Goal: Information Seeking & Learning: Understand process/instructions

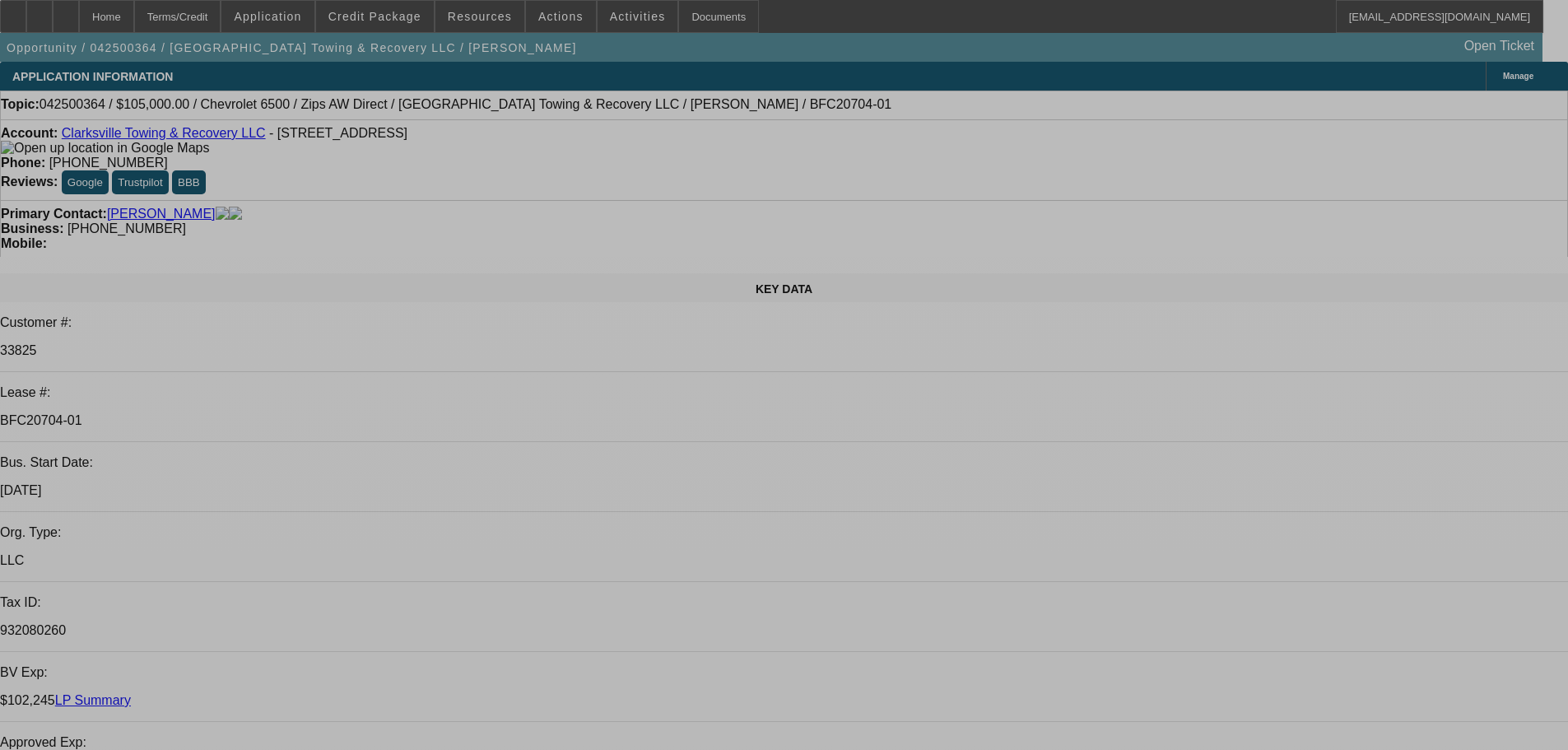
select select "0"
select select "2"
select select "0.1"
select select "0"
select select "2"
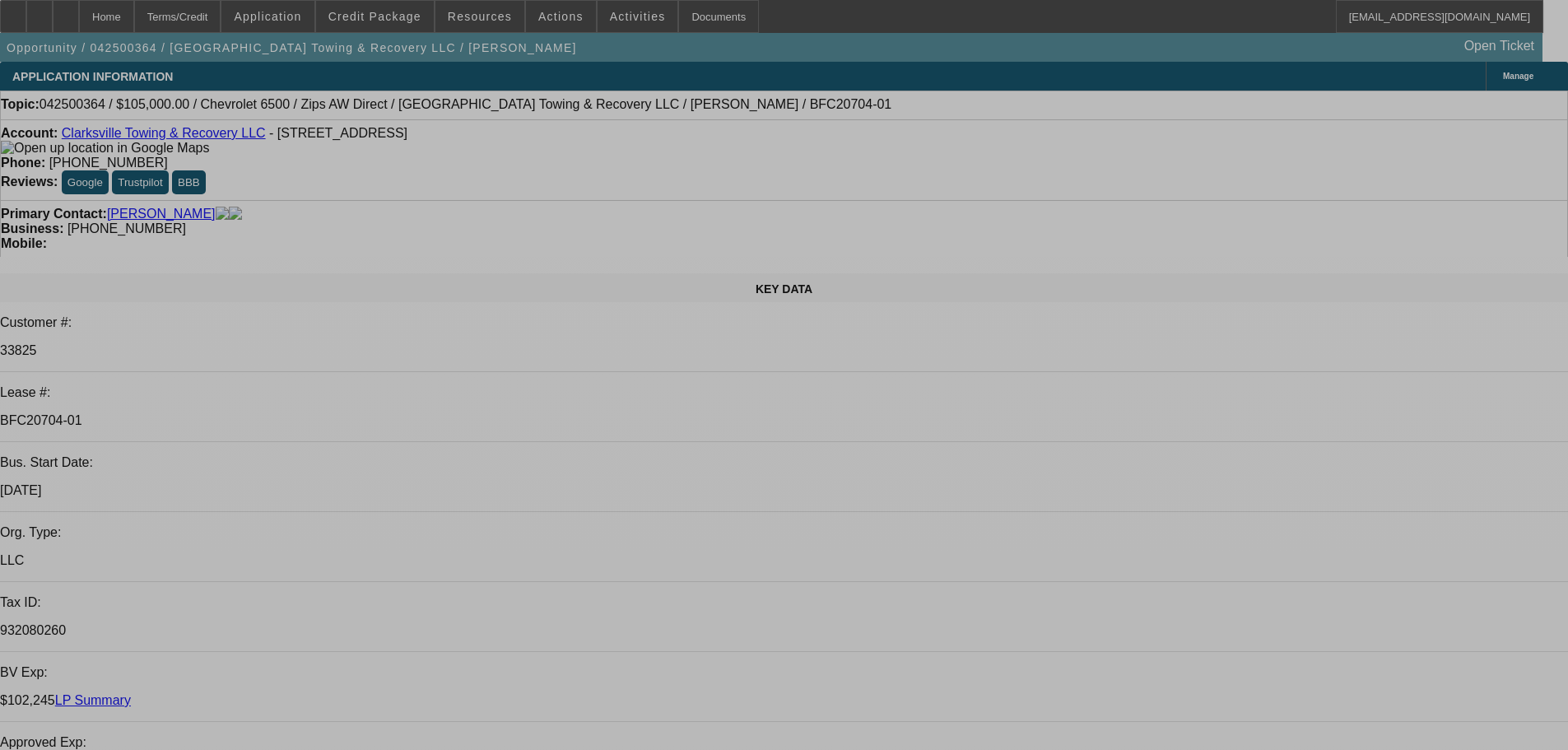
select select "0.1"
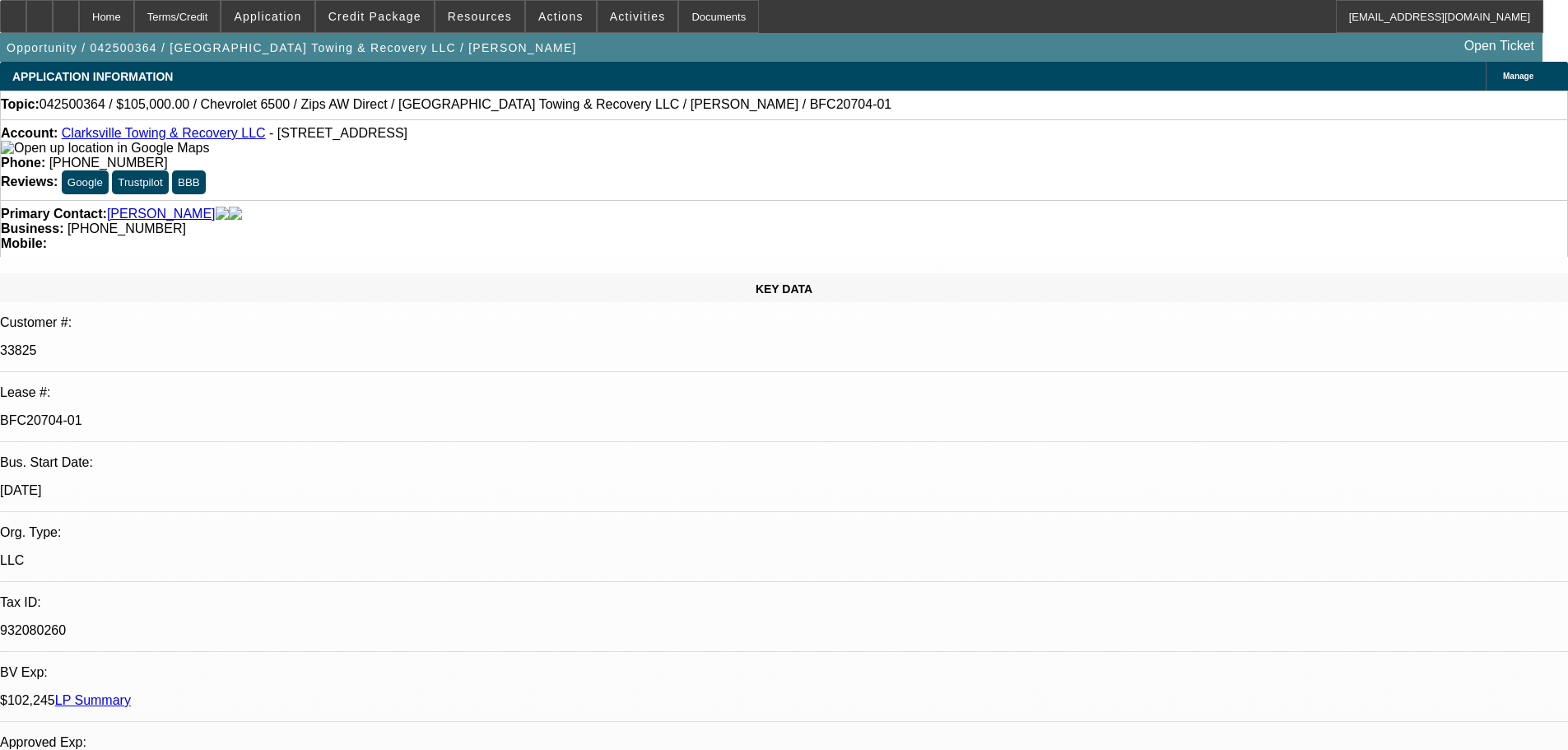
select select "0"
select select "0.1"
select select "0"
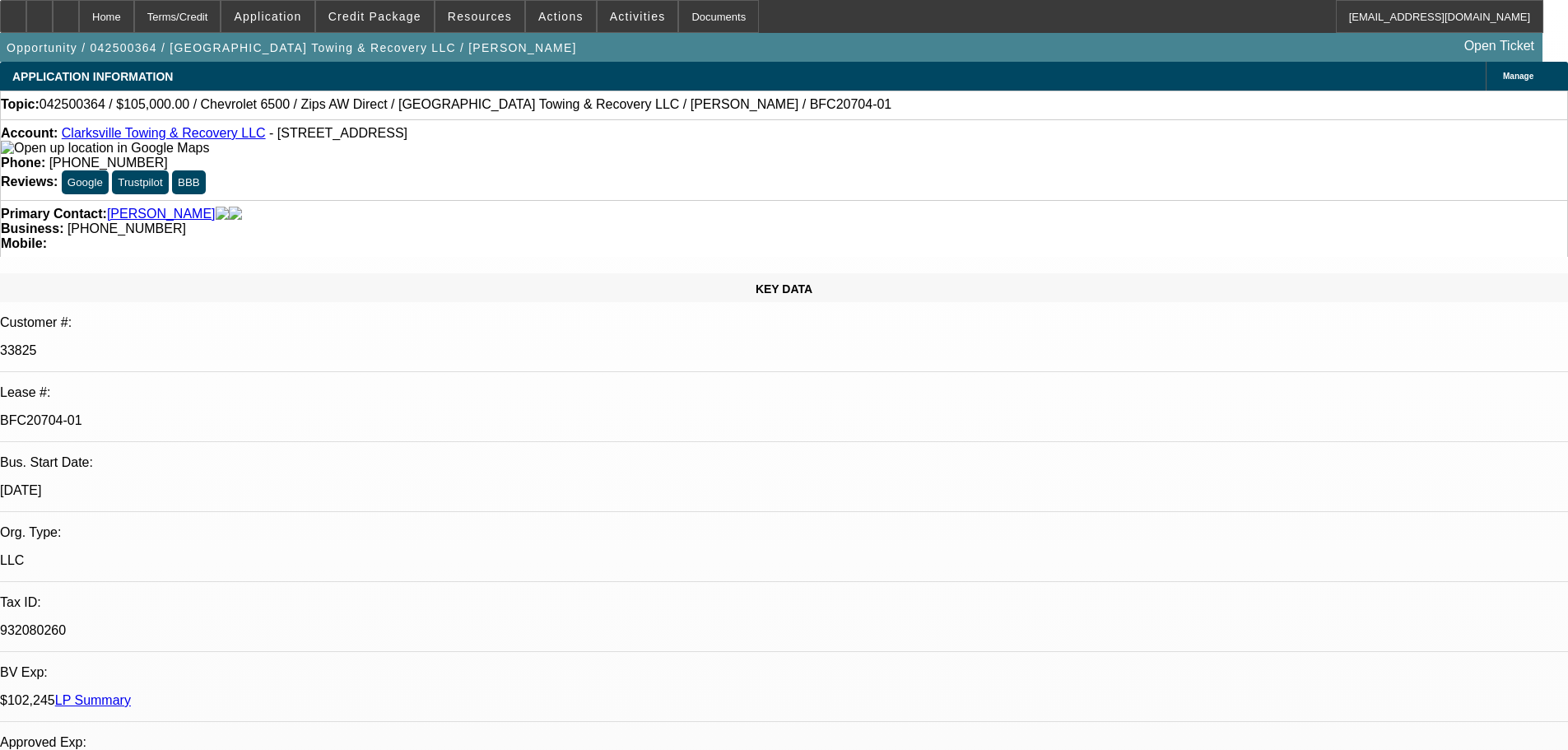
select select "0.1"
select select "1"
select select "2"
select select "4"
select select "1"
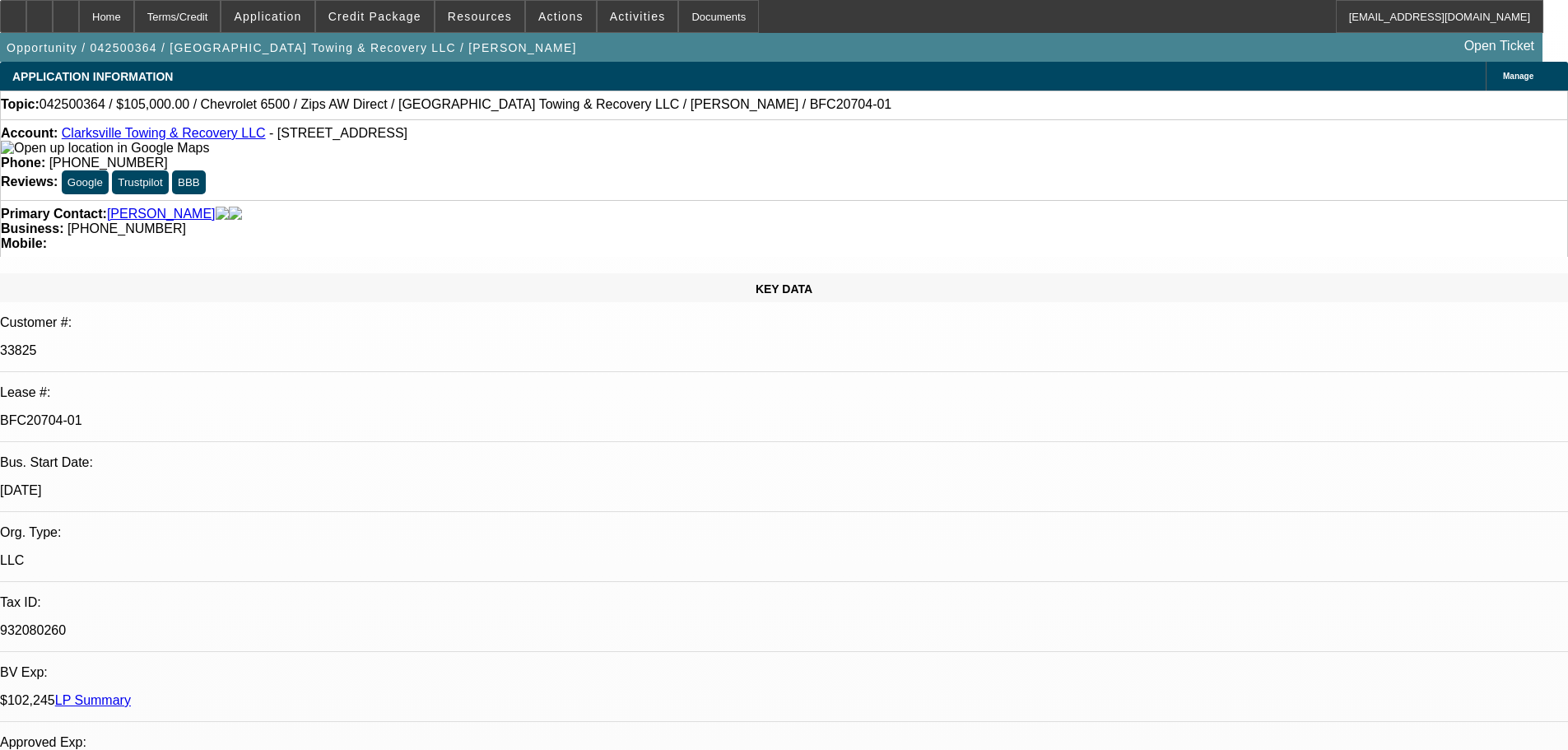
select select "2"
select select "4"
select select "1"
select select "4"
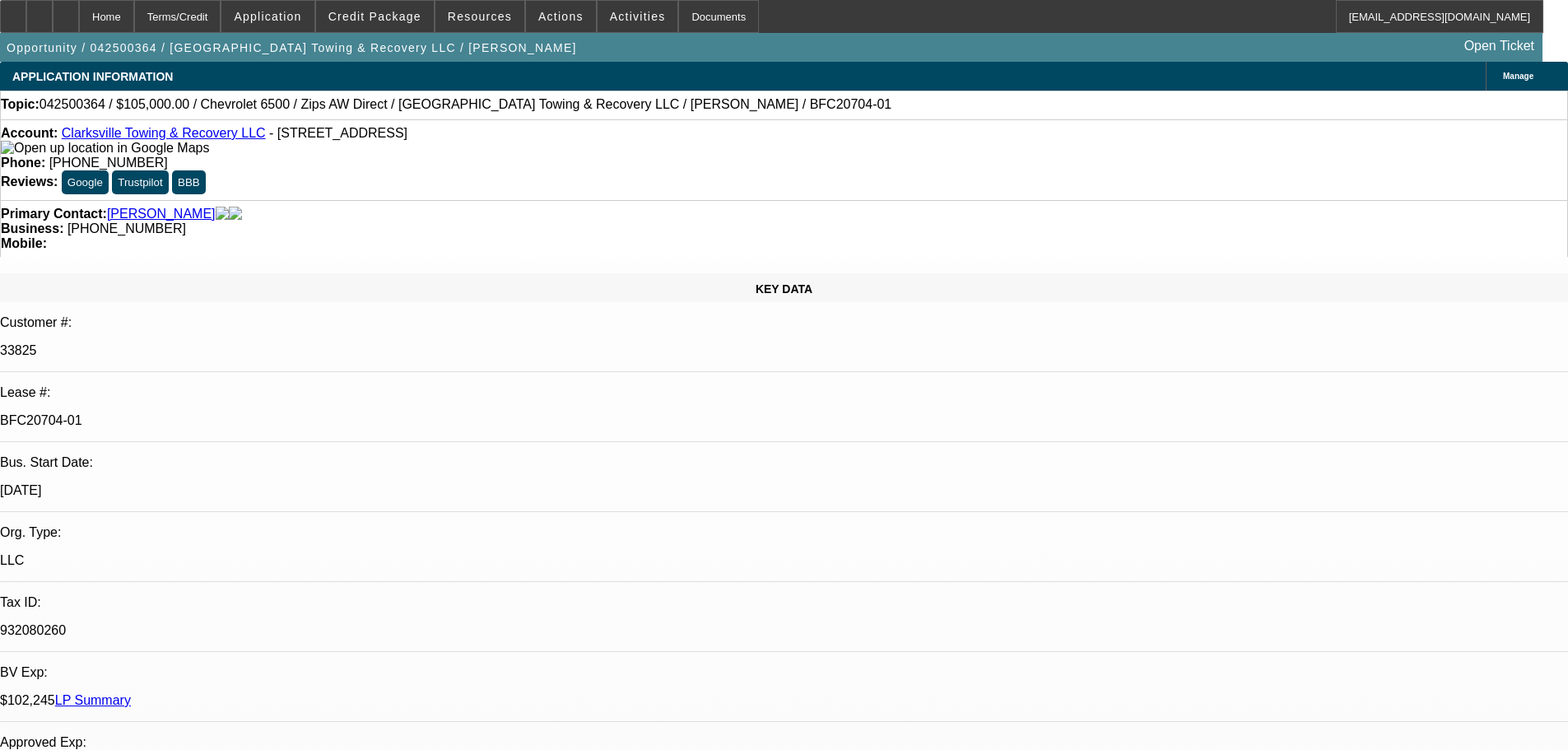
select select "1"
select select "4"
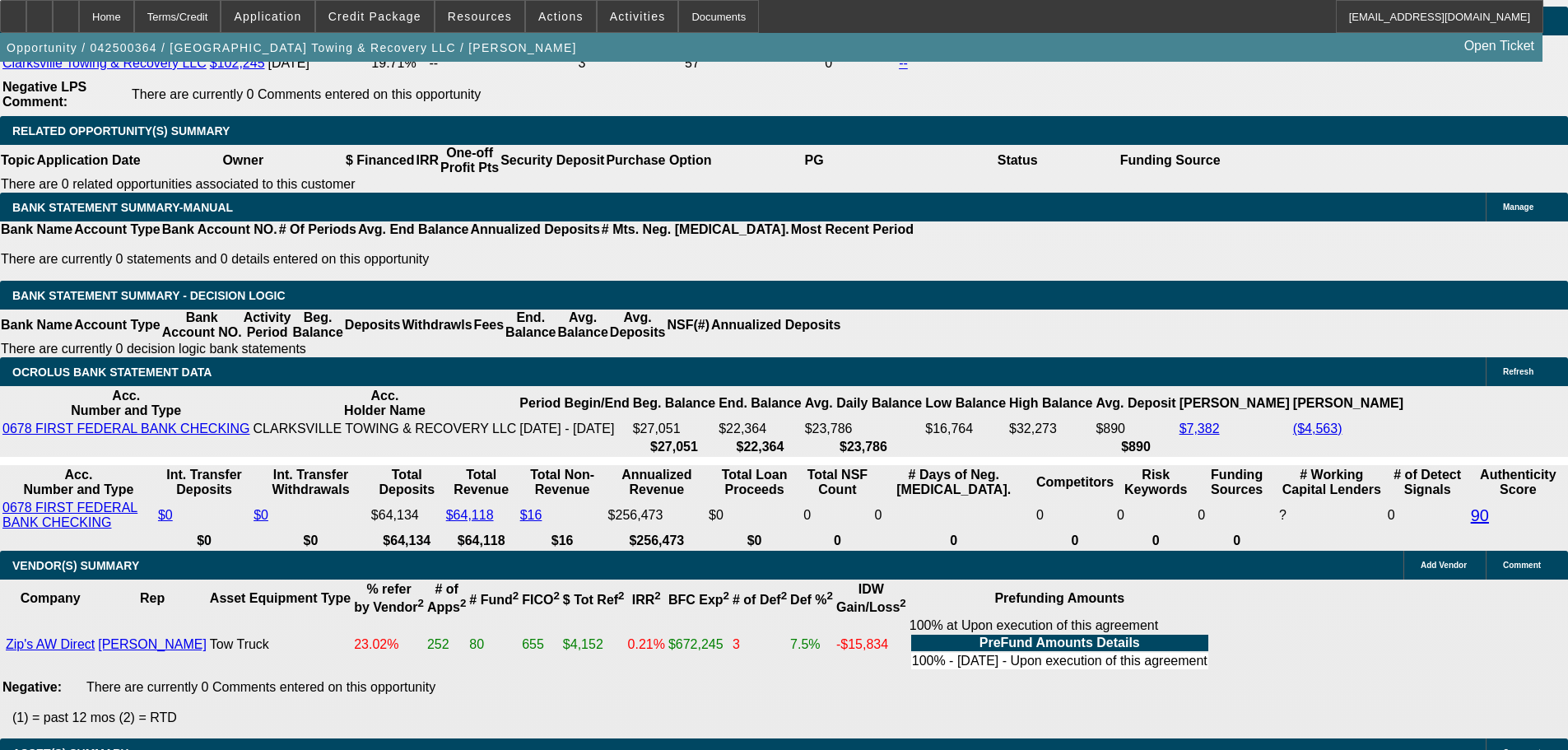
scroll to position [2882, 0]
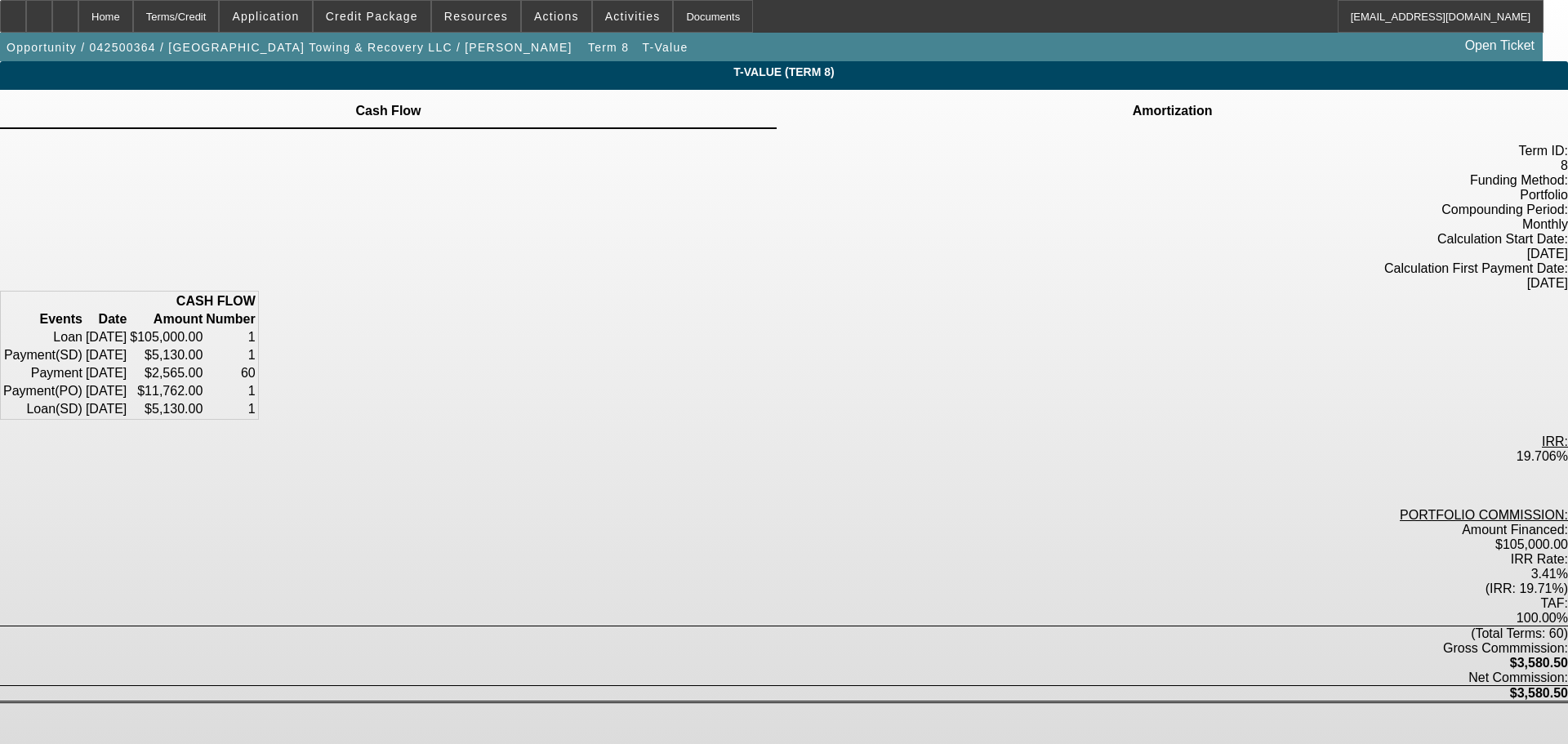
click at [1131, 102] on td at bounding box center [1172, 101] width 81 height 2
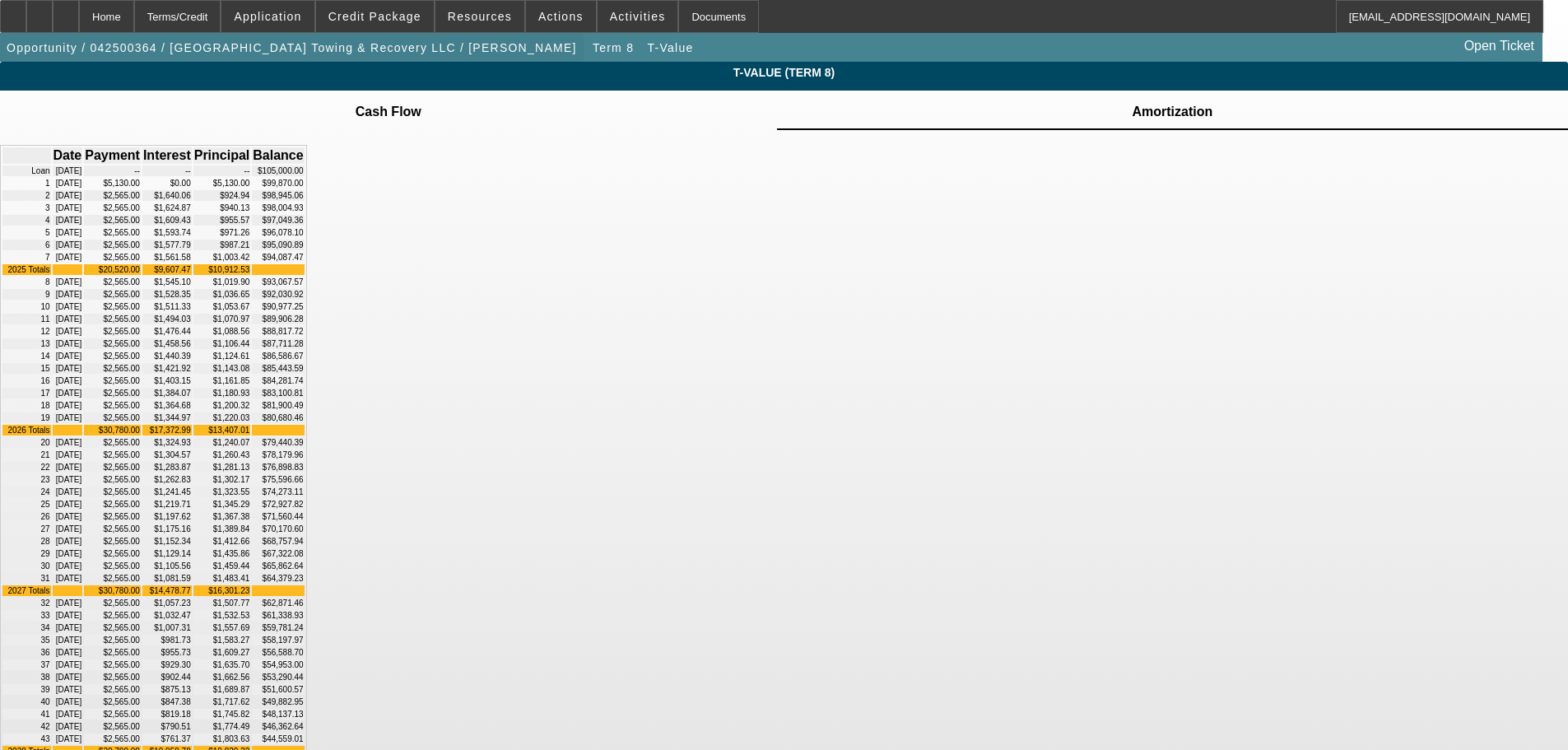
click at [366, 45] on span "Opportunity / 042500364 / [GEOGRAPHIC_DATA] Towing & Recovery LLC / [PERSON_NAM…" at bounding box center [292, 47] width 570 height 13
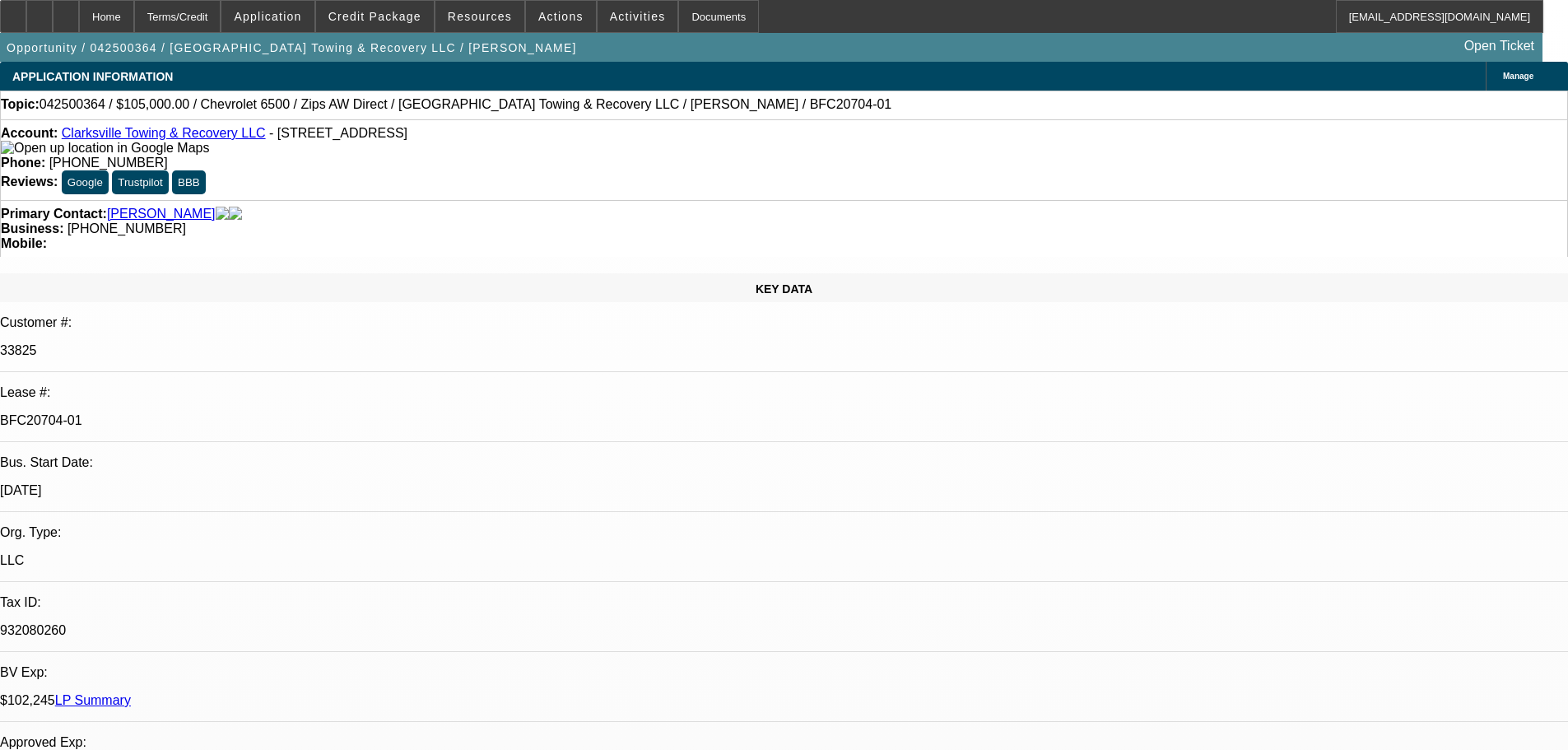
select select "0"
select select "2"
select select "0.1"
select select "4"
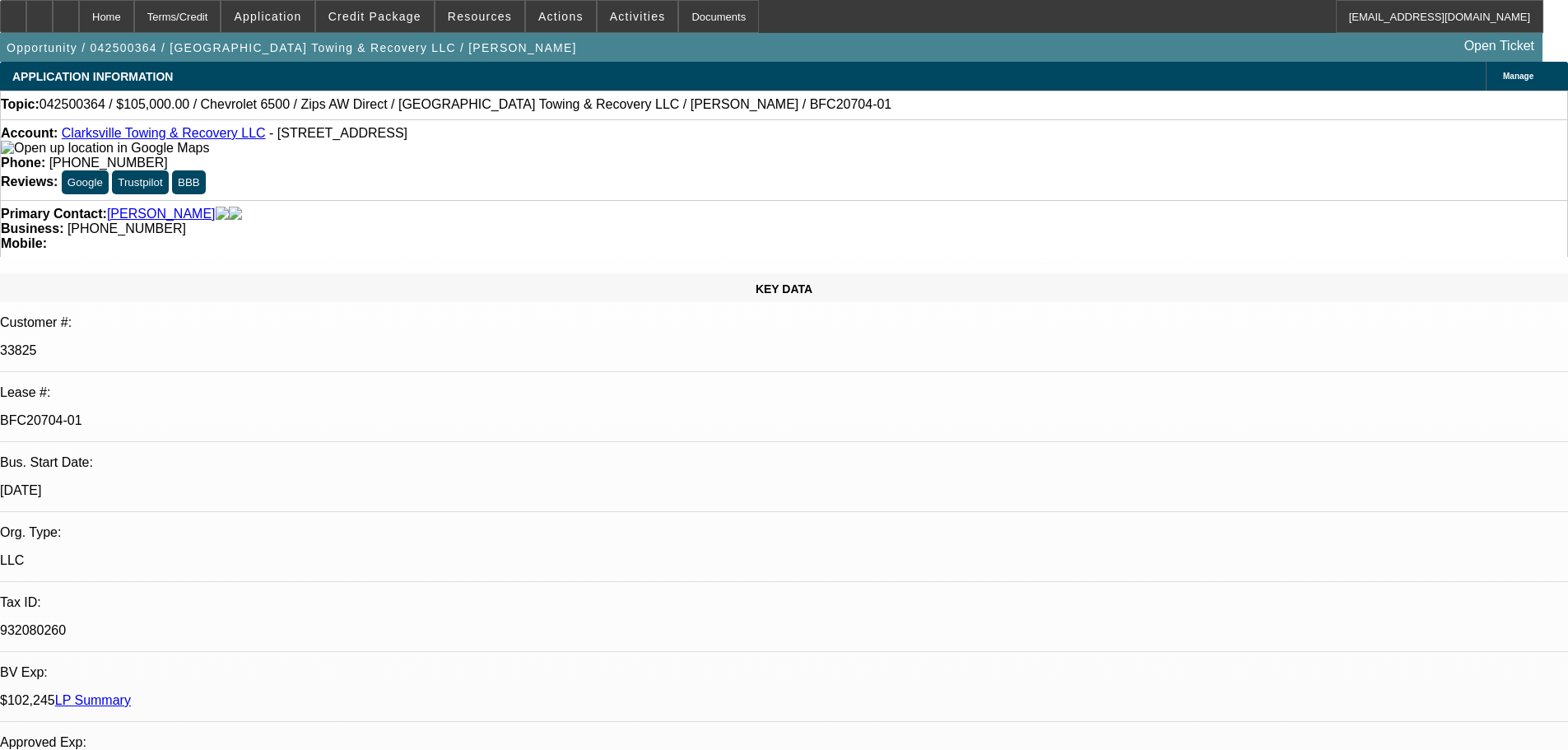
select select "0"
select select "2"
select select "0.1"
select select "4"
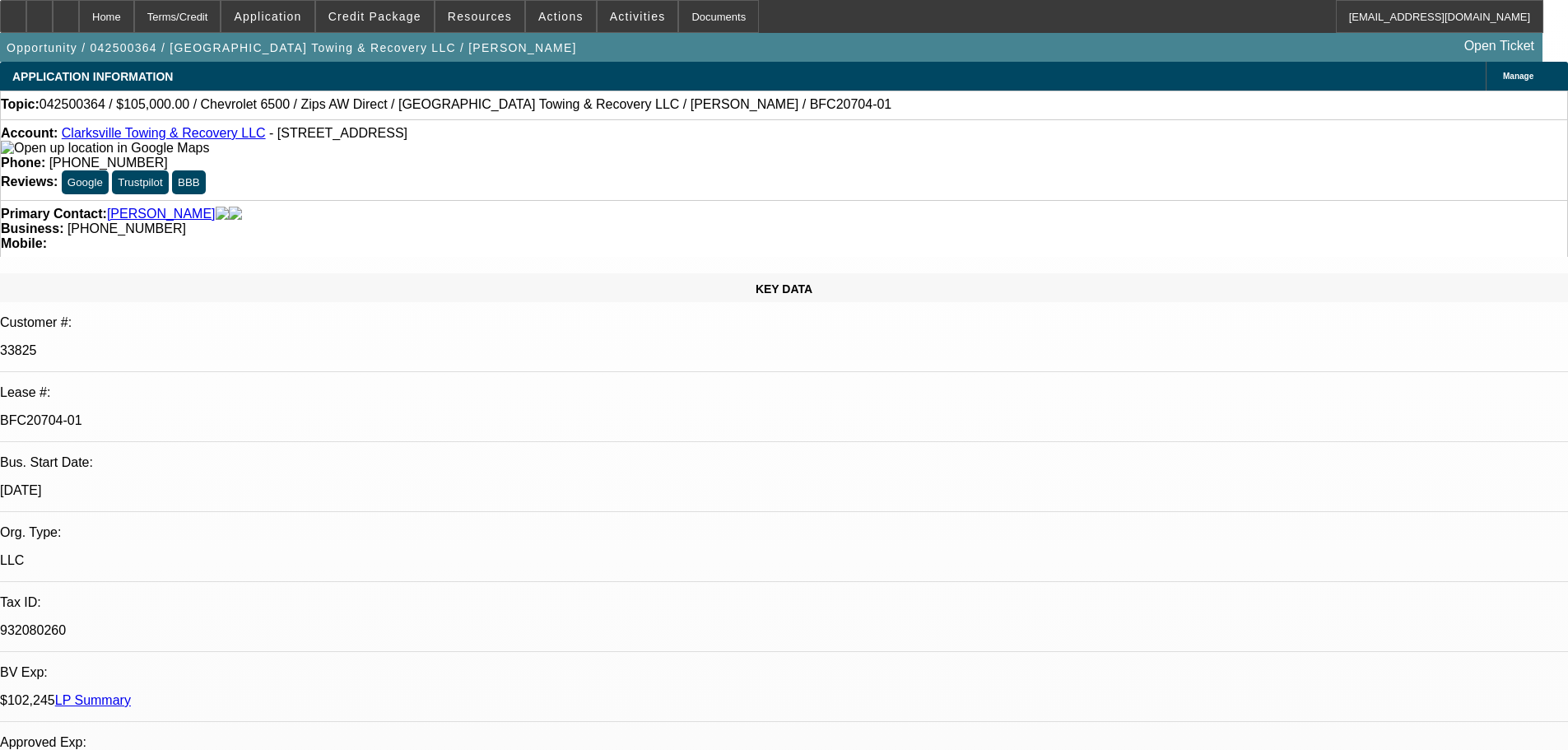
select select "0"
select select "0.1"
select select "4"
select select "0"
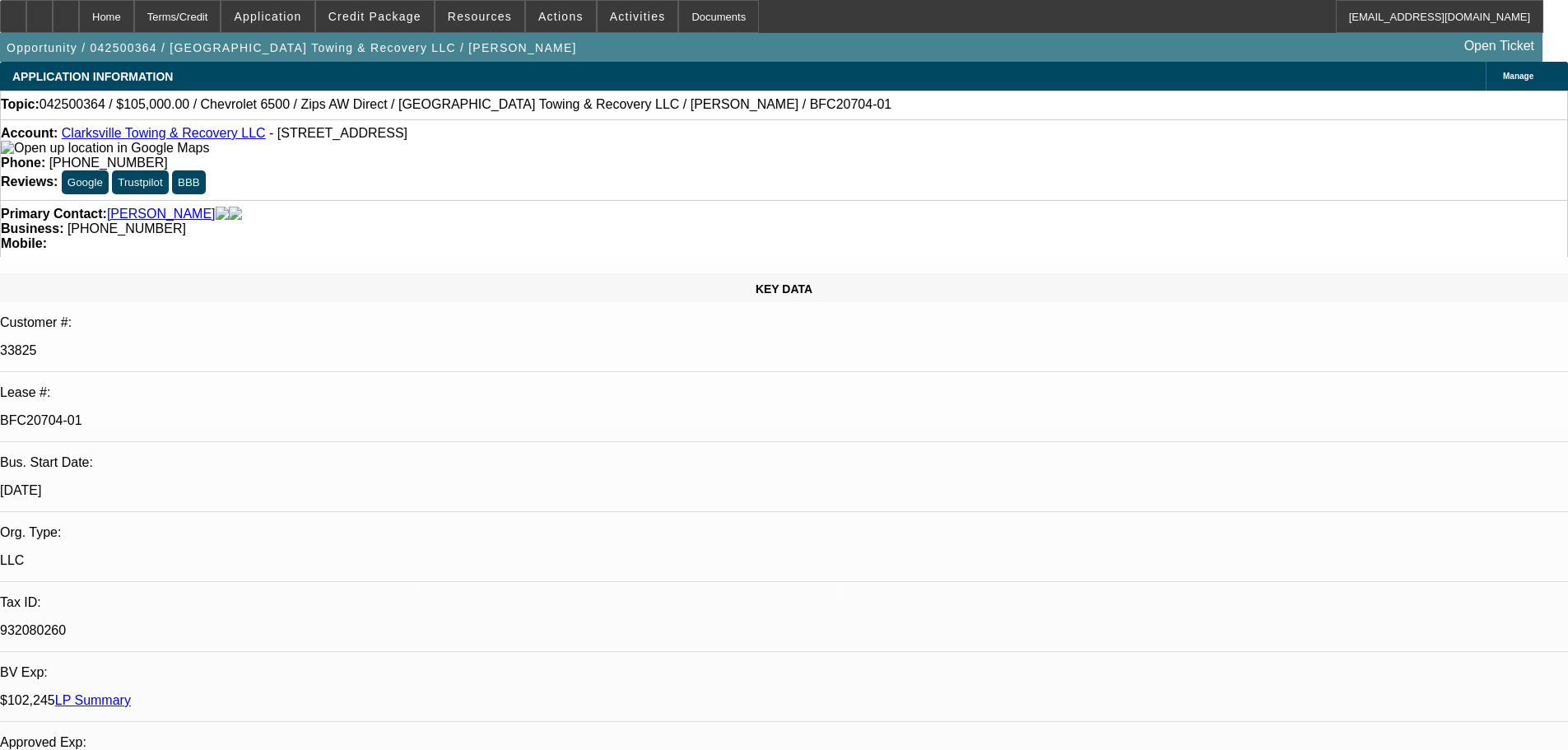
select select "0"
select select "0.1"
select select "4"
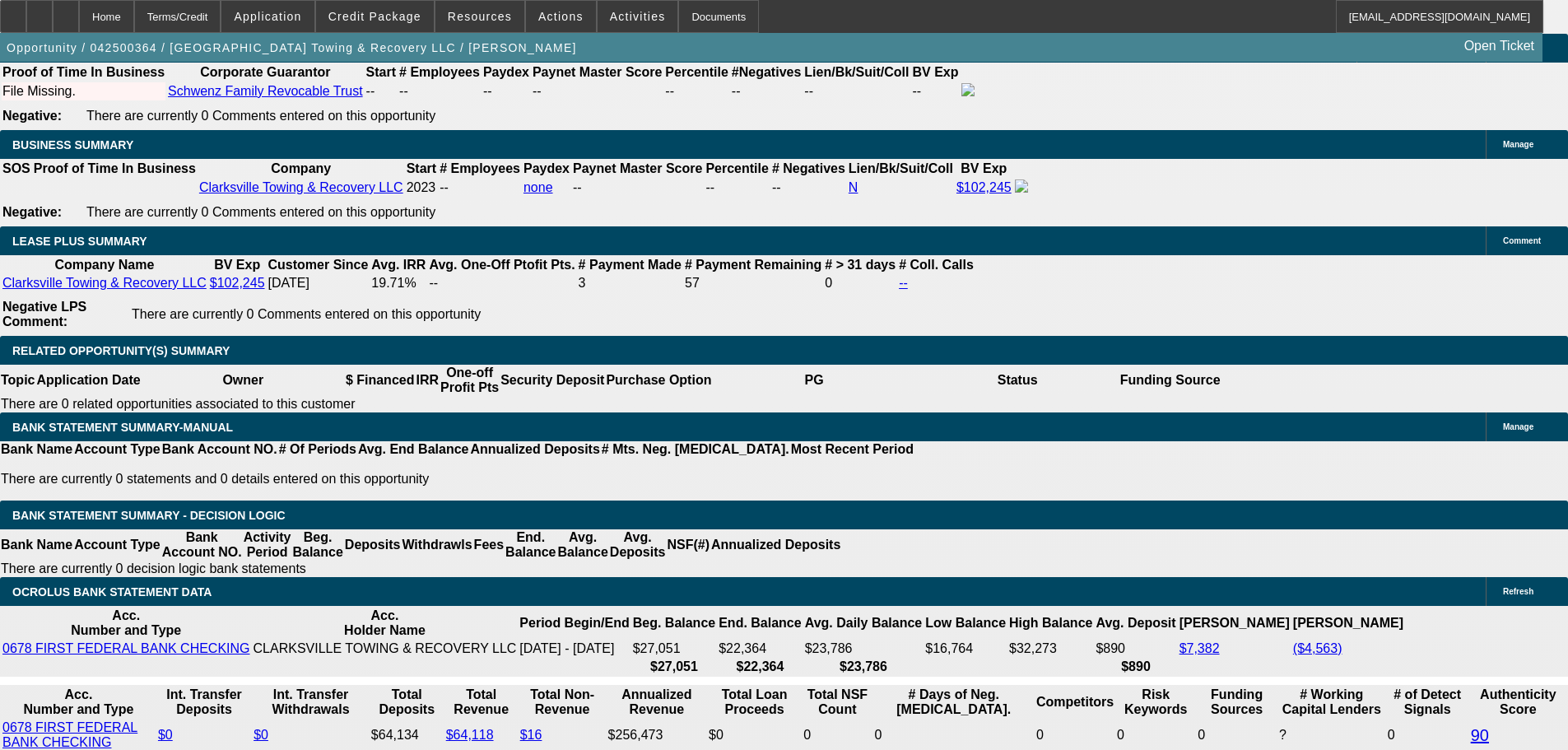
scroll to position [2964, 0]
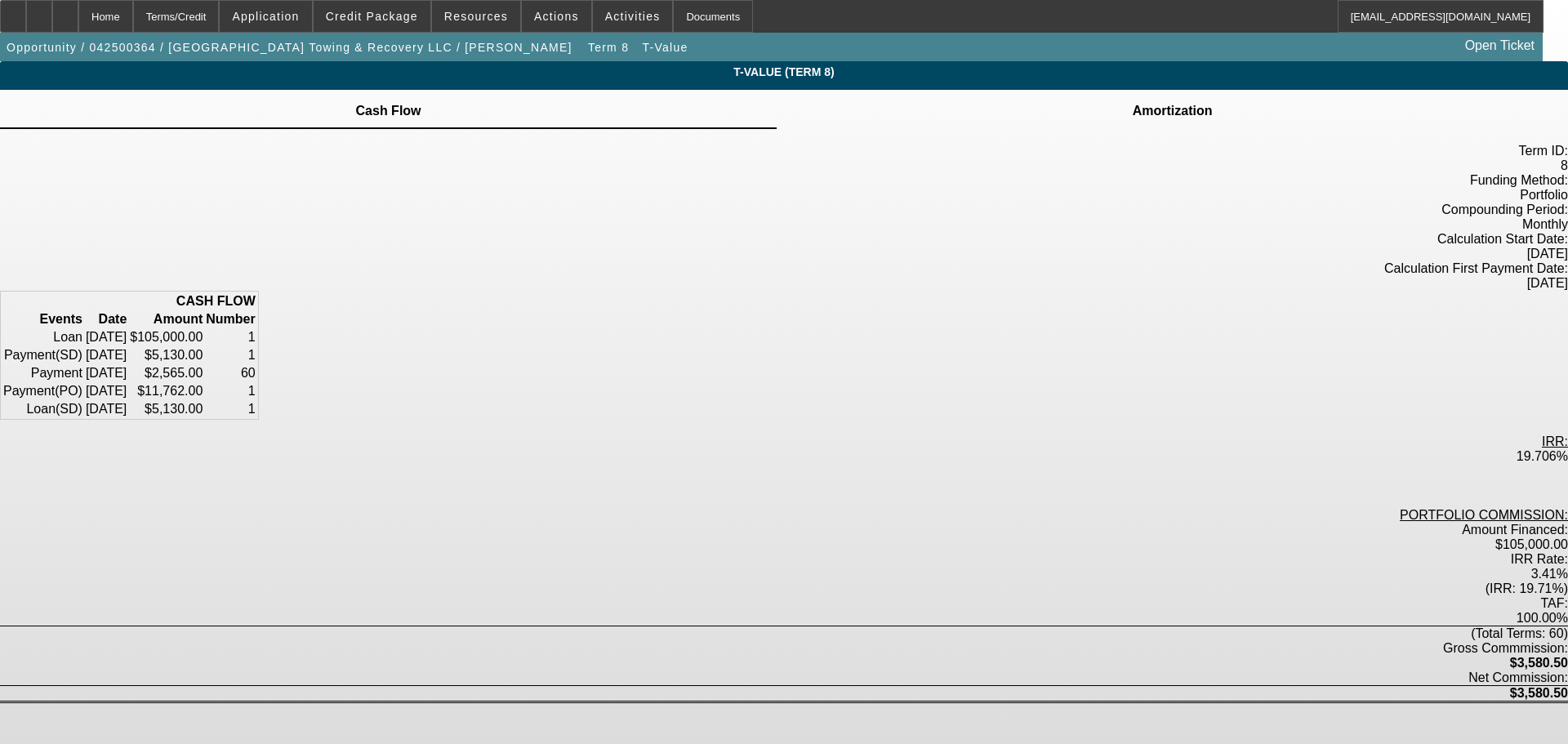
click at [924, 118] on div "Amortization" at bounding box center [1172, 110] width 791 height 39
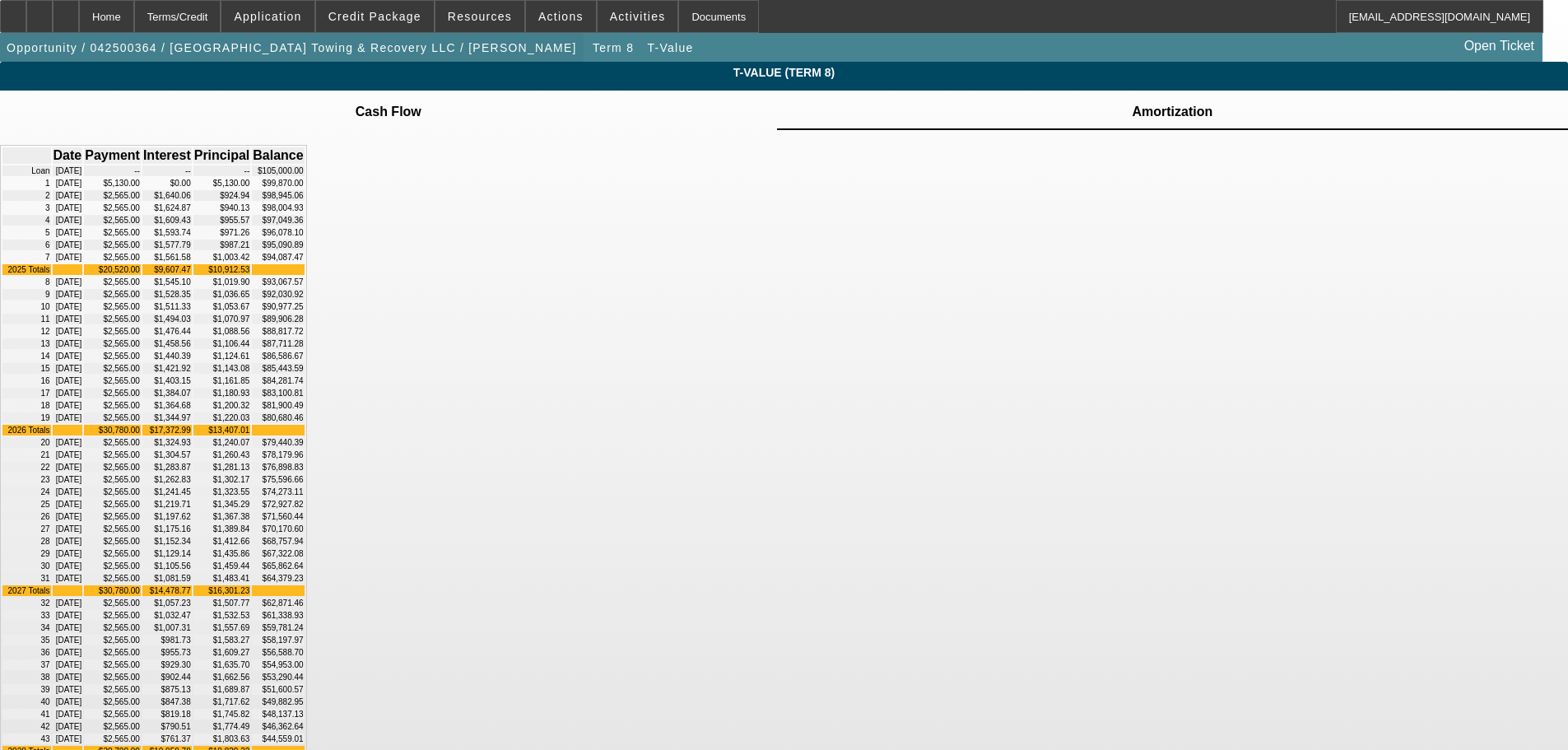
click at [185, 54] on span "button" at bounding box center [292, 47] width 583 height 40
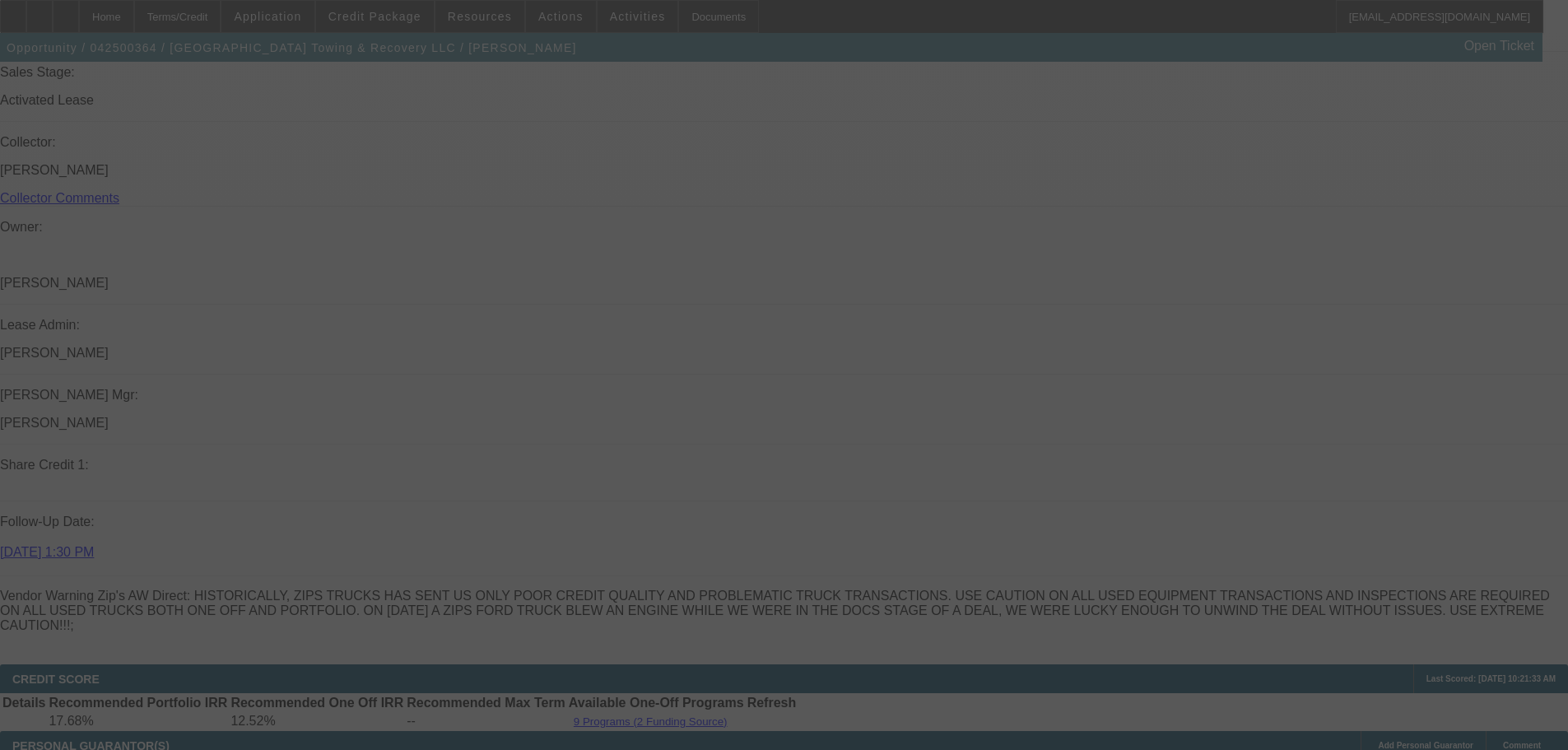
scroll to position [2299, 0]
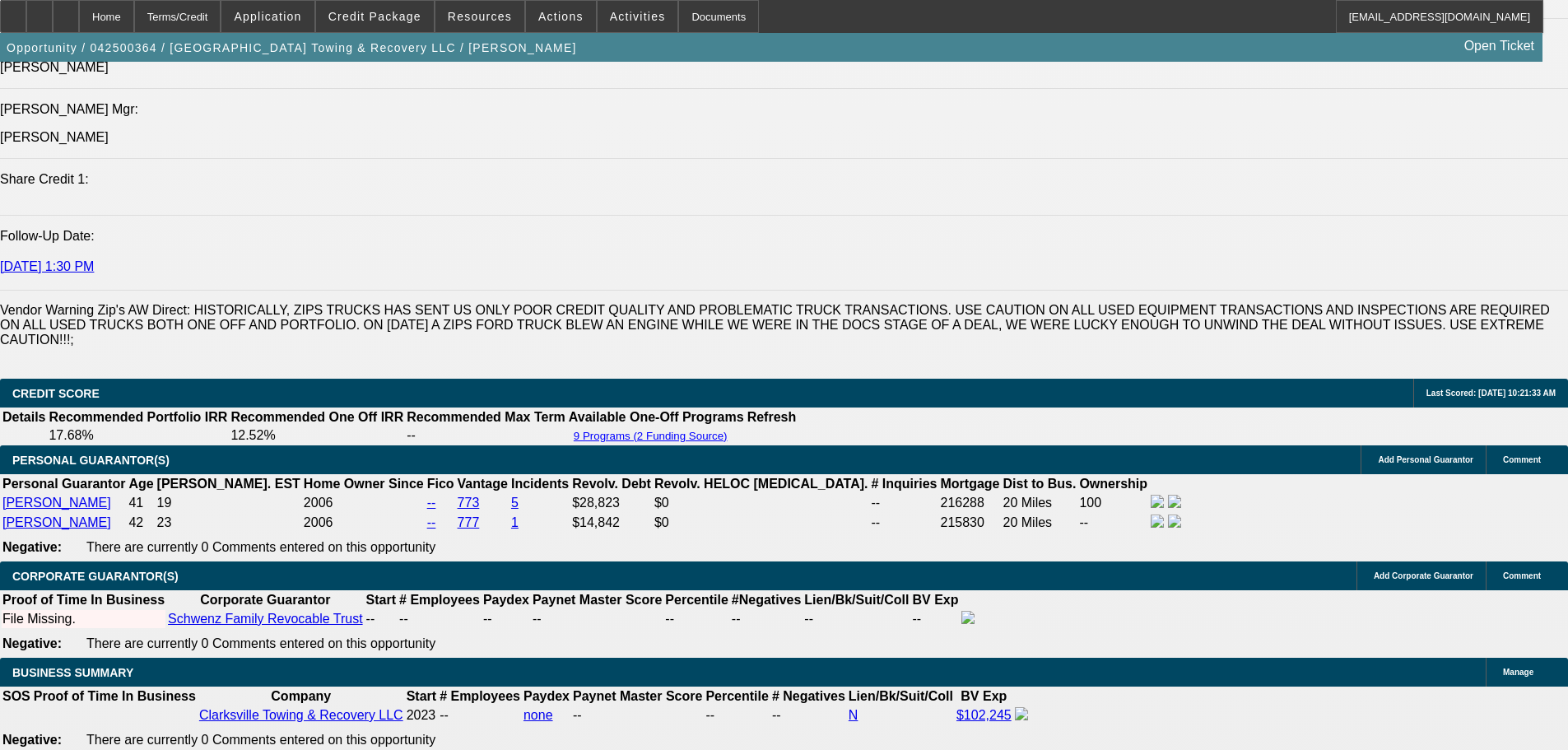
select select "0"
select select "2"
select select "0.1"
select select "4"
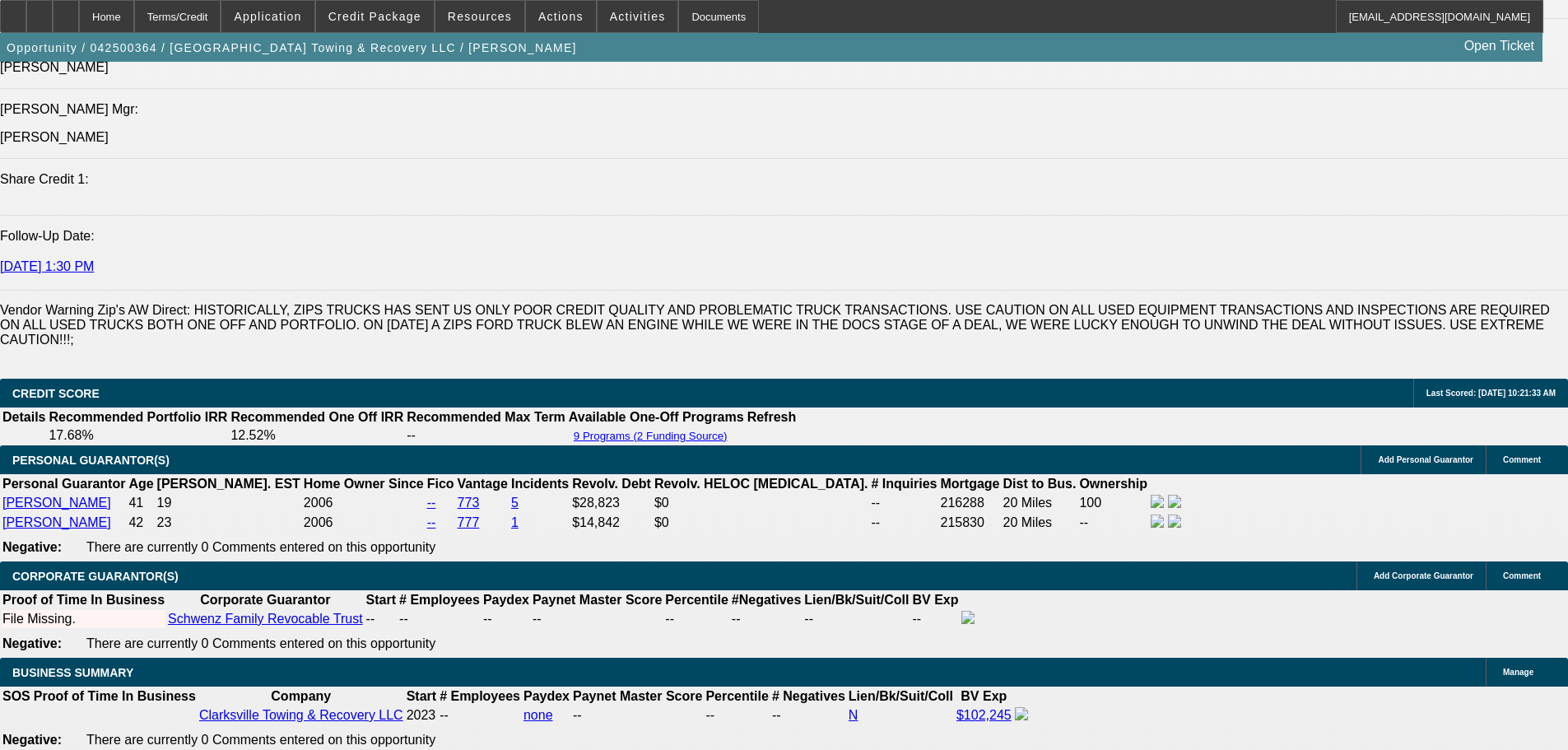
select select "0"
select select "2"
select select "0.1"
select select "4"
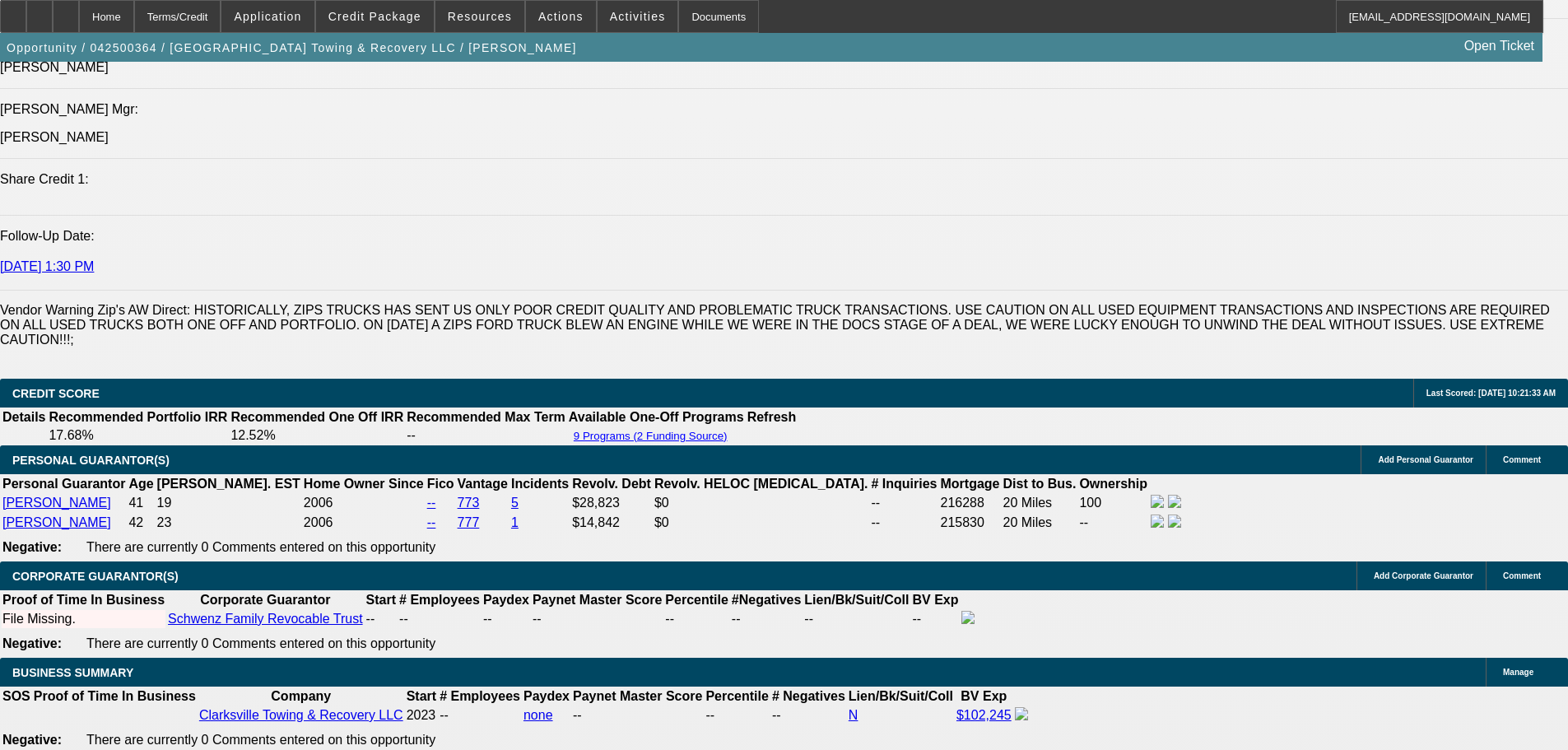
select select "0"
select select "0.1"
select select "4"
select select "0"
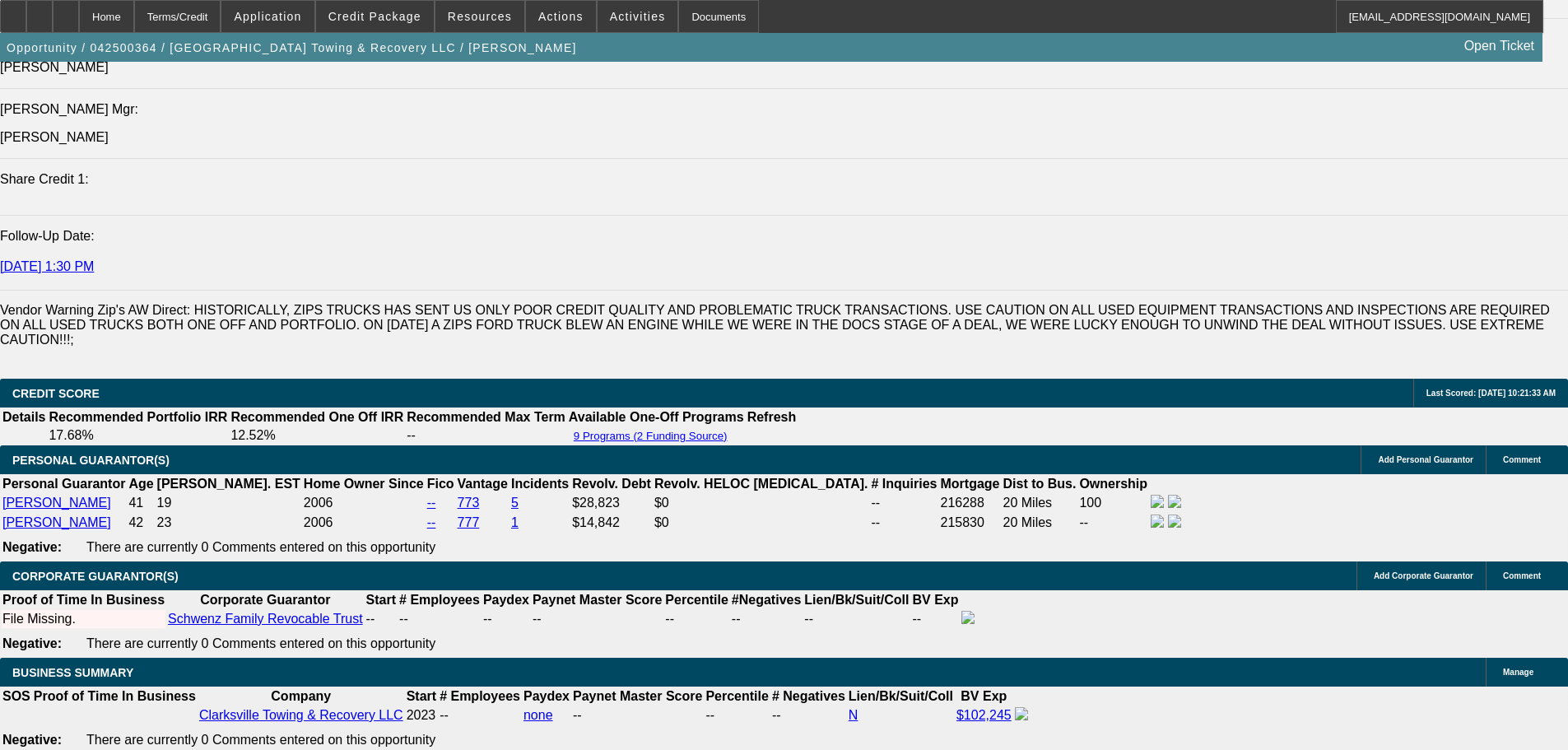
select select "0"
select select "0.1"
select select "4"
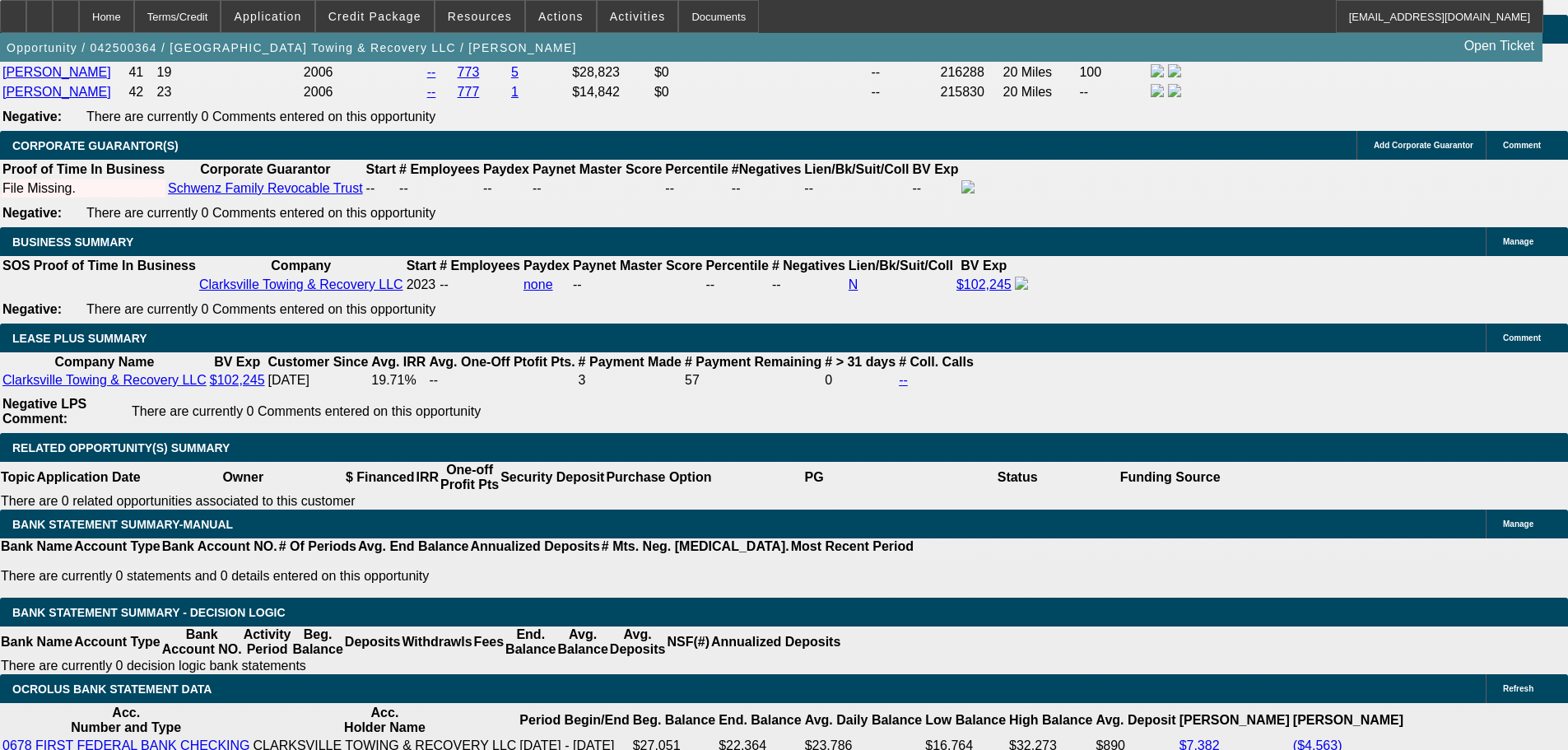
scroll to position [2887, 0]
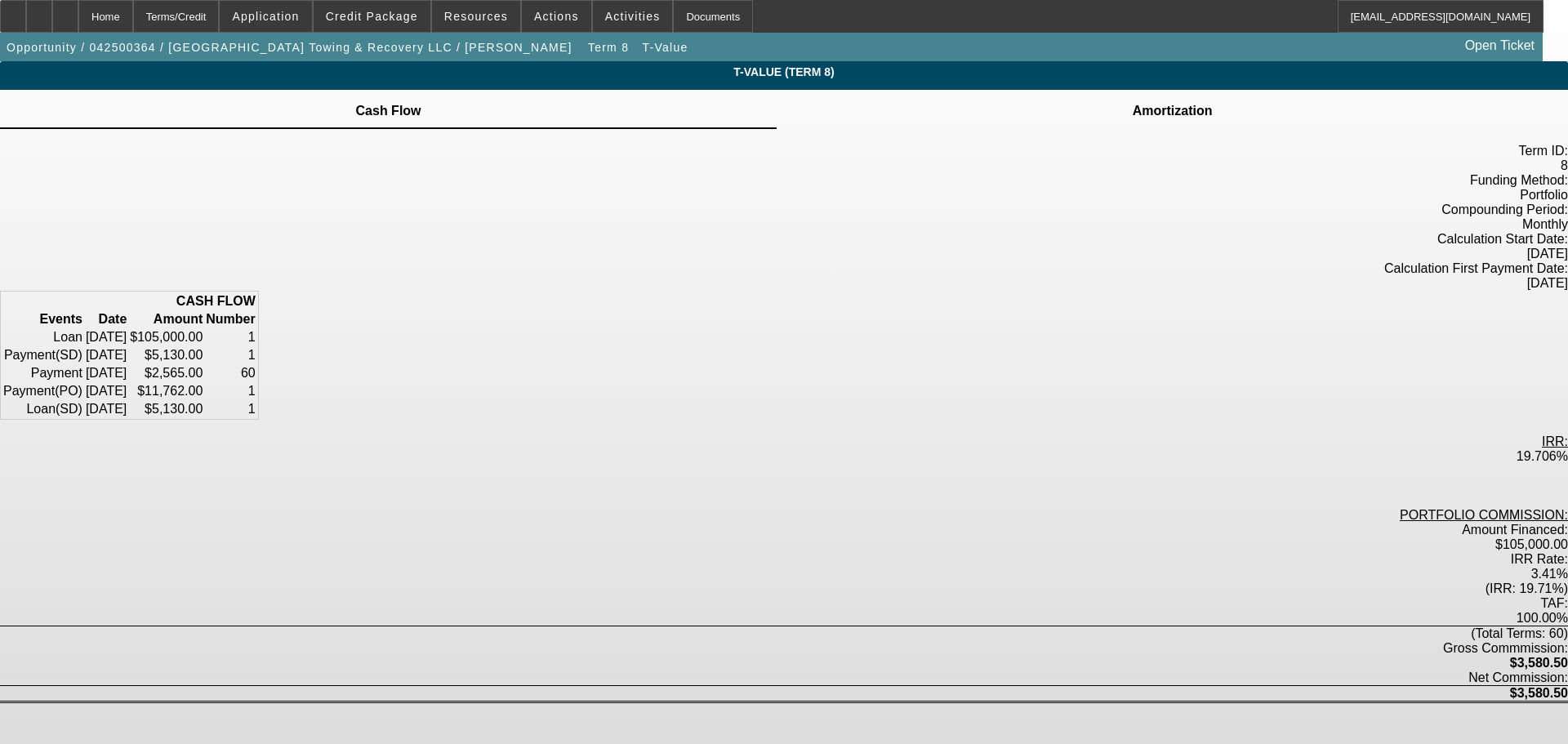
click at [1131, 118] on td "Amortization" at bounding box center [1172, 110] width 81 height 15
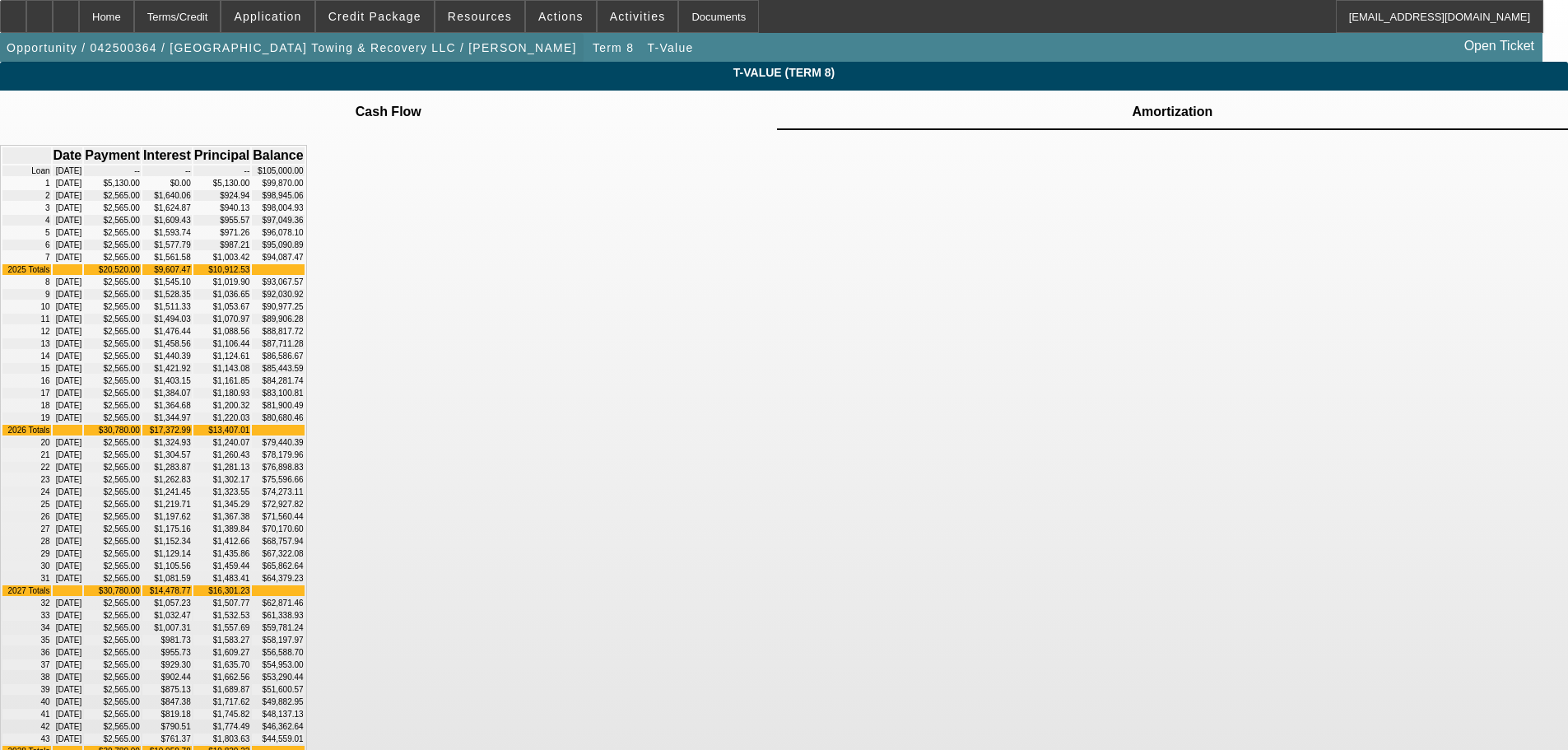
click at [382, 50] on span "Opportunity / 042500364 / [GEOGRAPHIC_DATA] Towing & Recovery LLC / [PERSON_NAM…" at bounding box center [292, 47] width 570 height 13
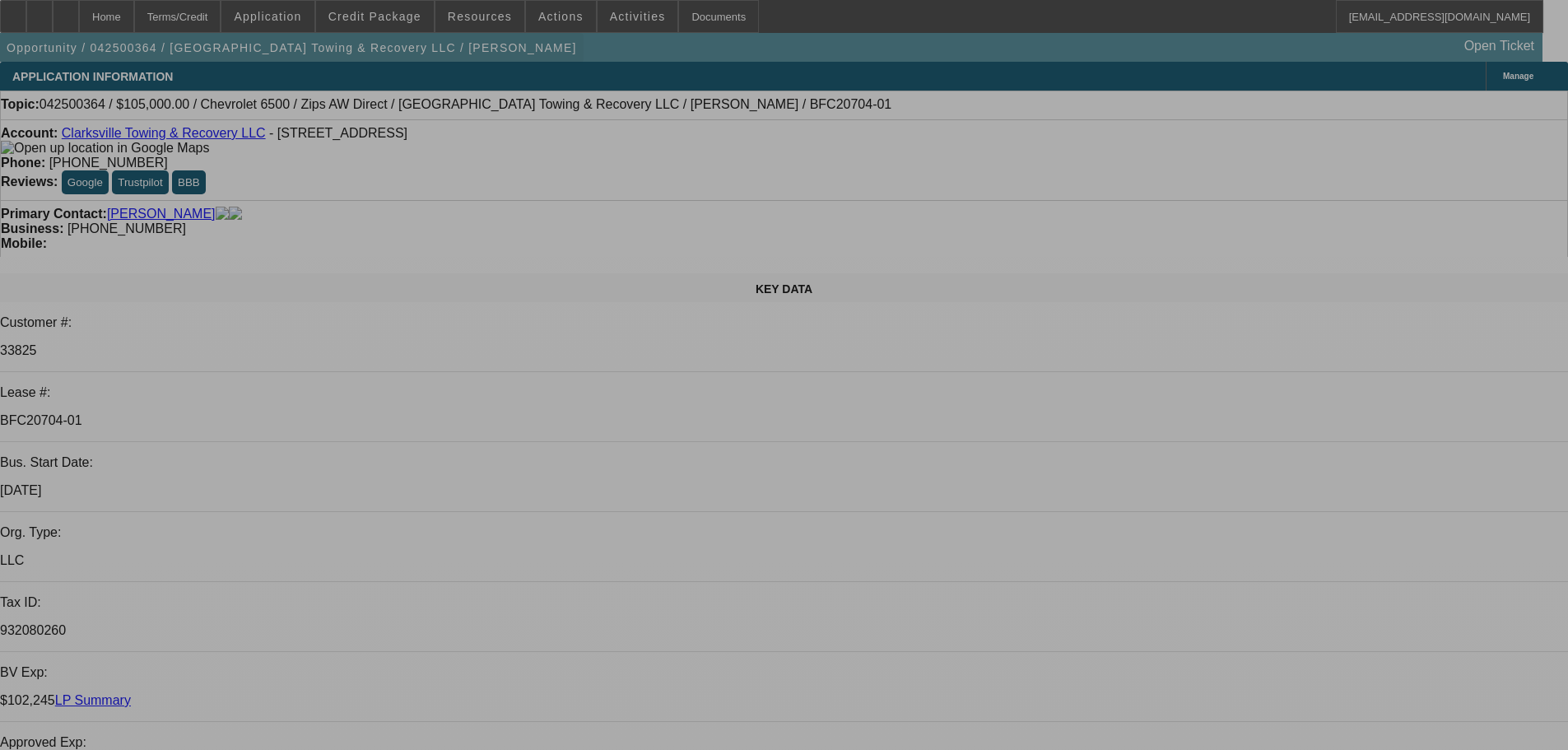
select select "0"
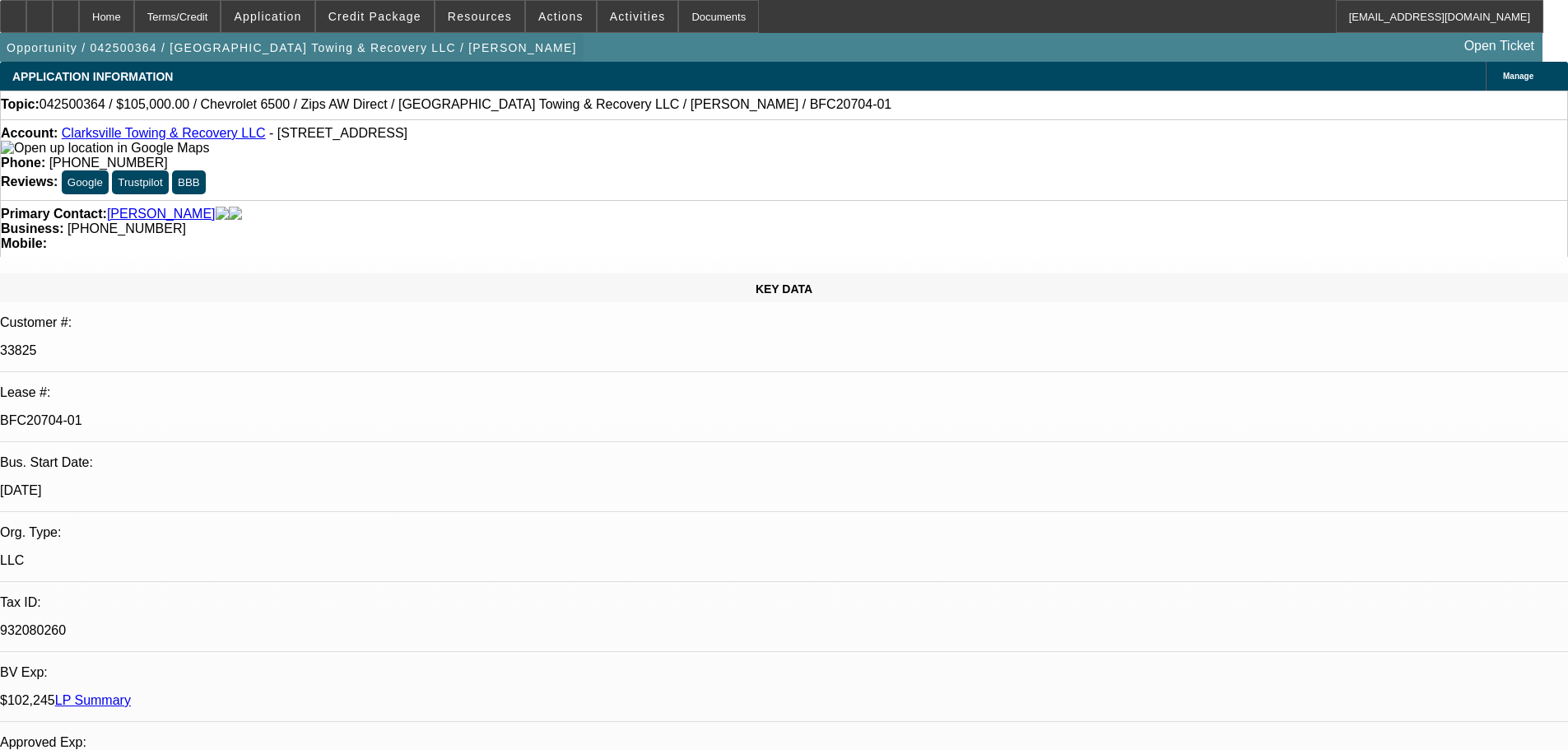
select select "2"
select select "0.1"
select select "4"
select select "0"
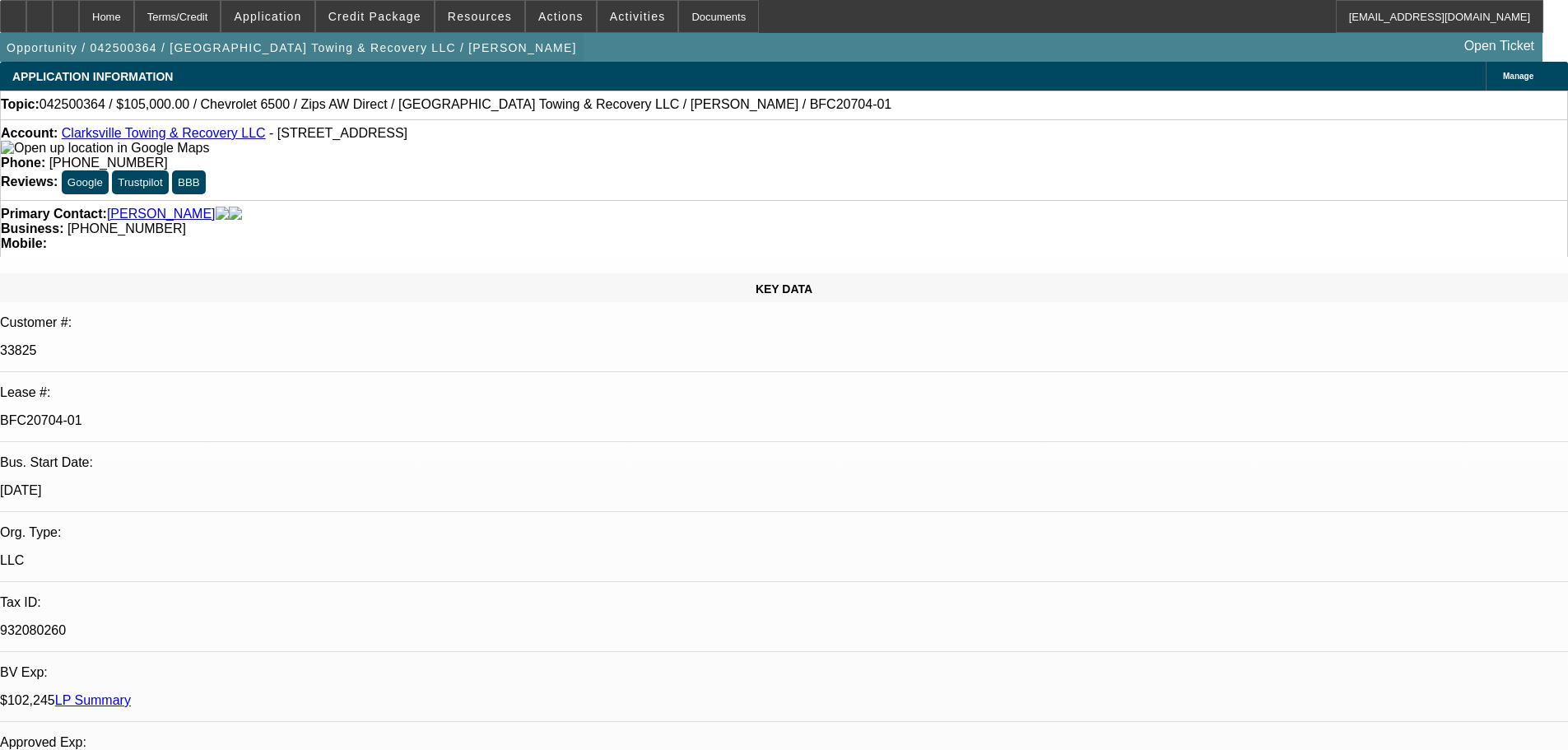
select select "2"
select select "0.1"
select select "4"
select select "0"
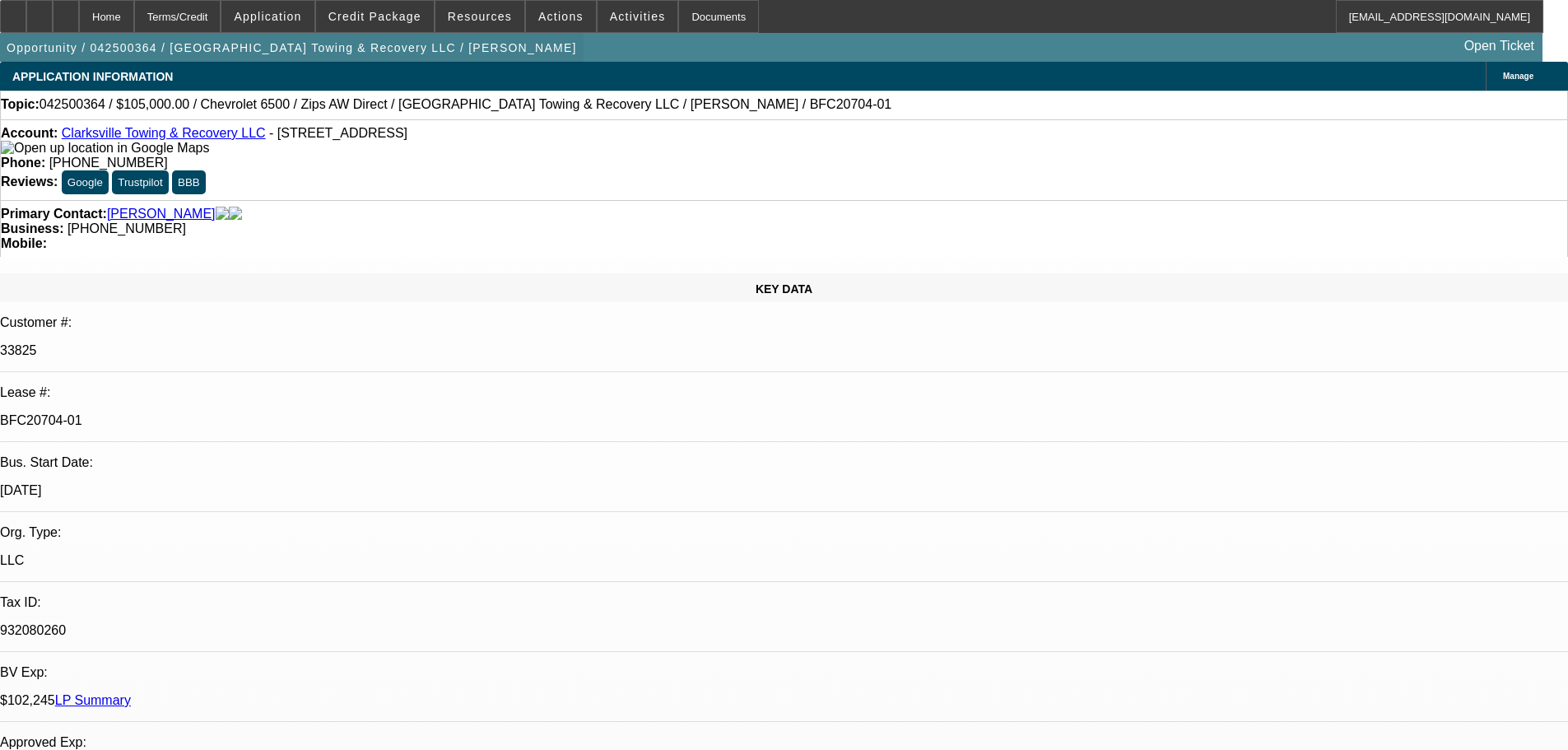
select select "0"
select select "0.1"
select select "4"
select select "0"
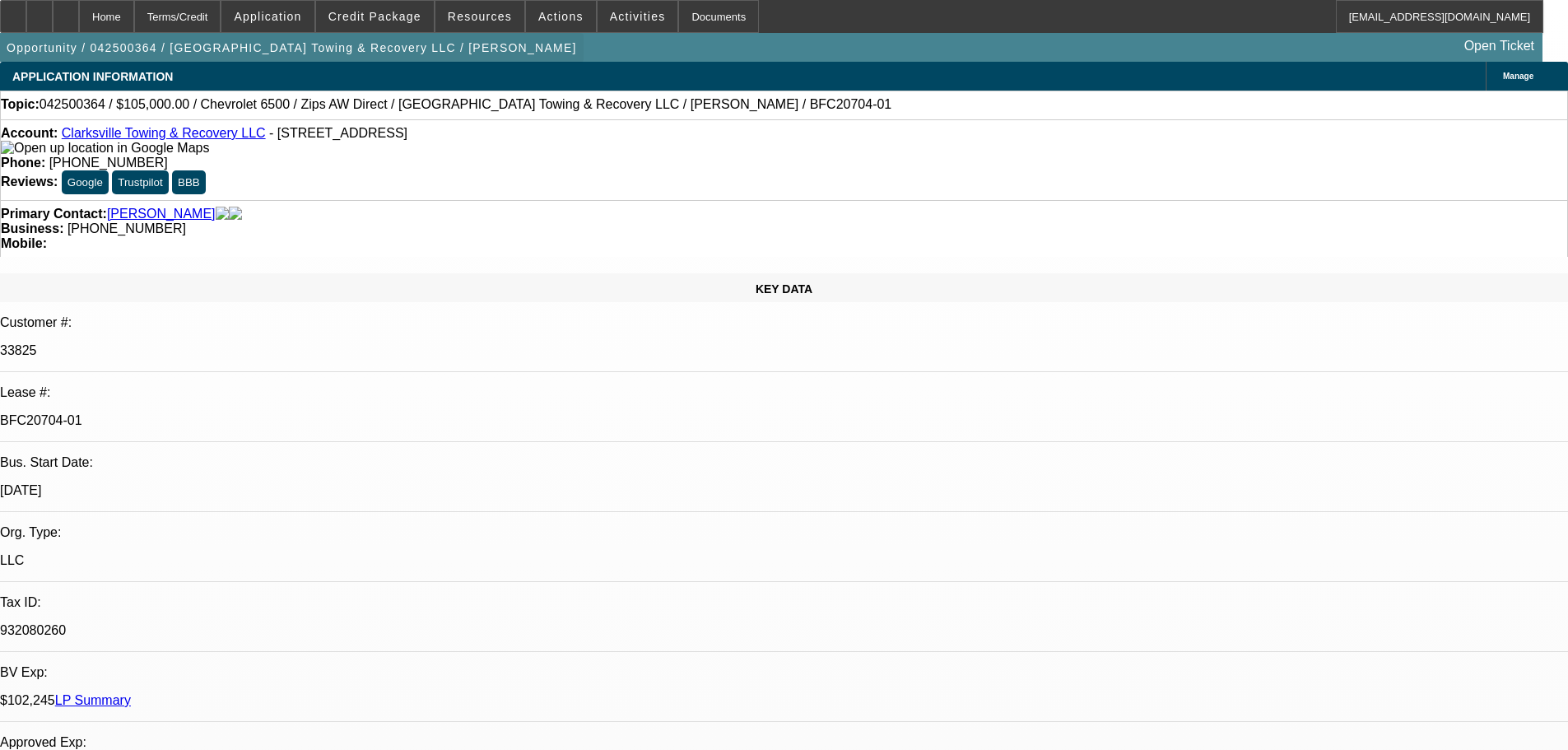
select select "0.1"
select select "4"
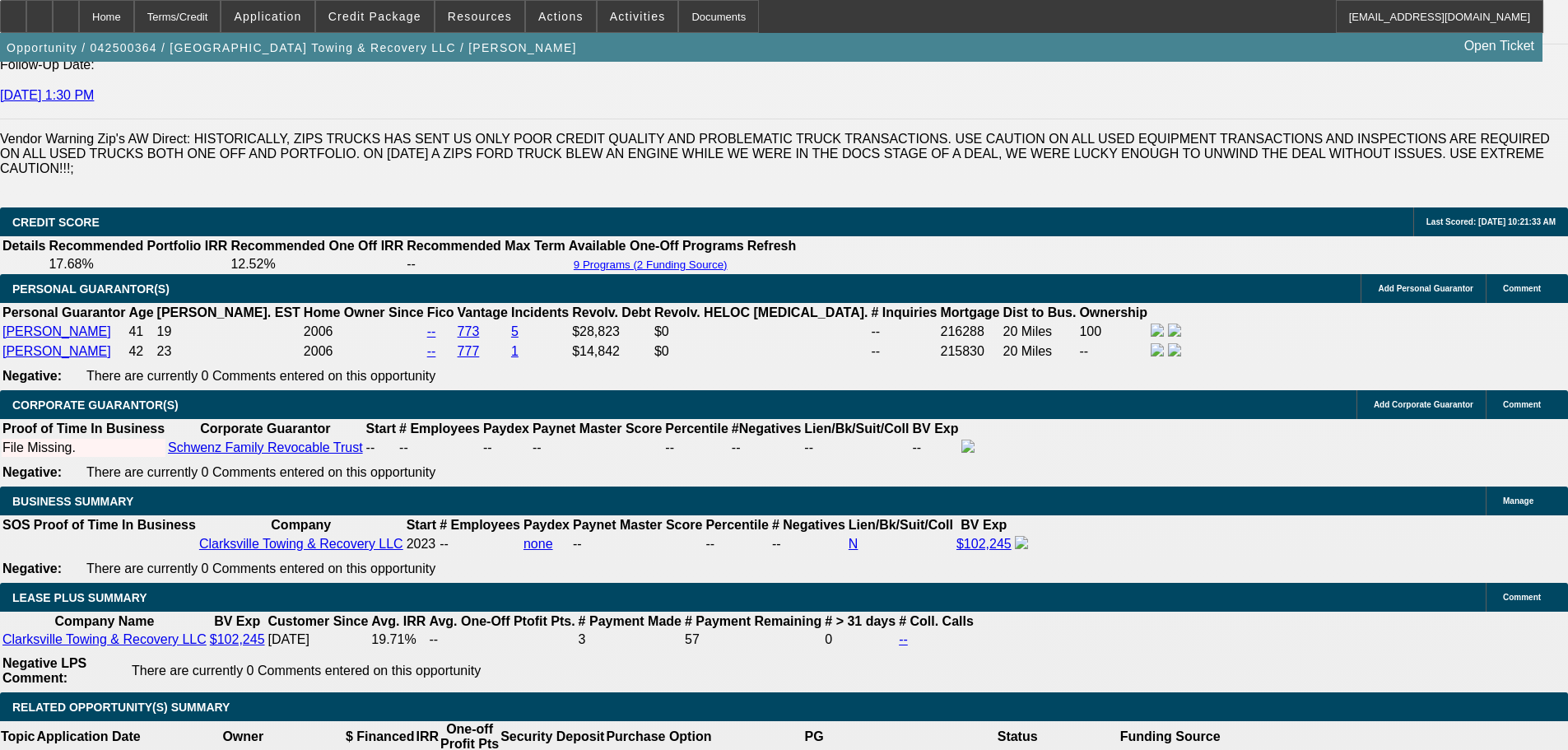
scroll to position [2882, 0]
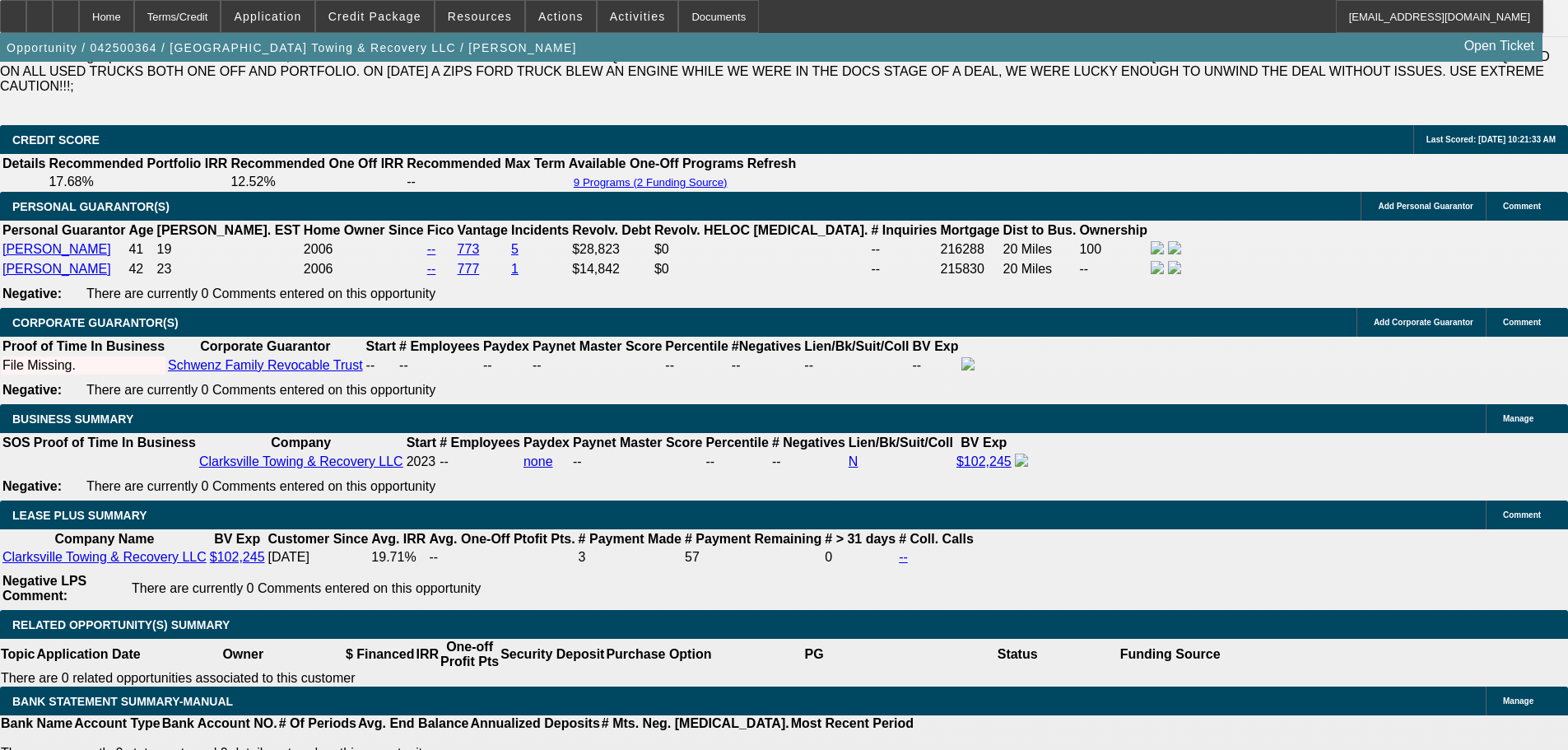
scroll to position [2058, 0]
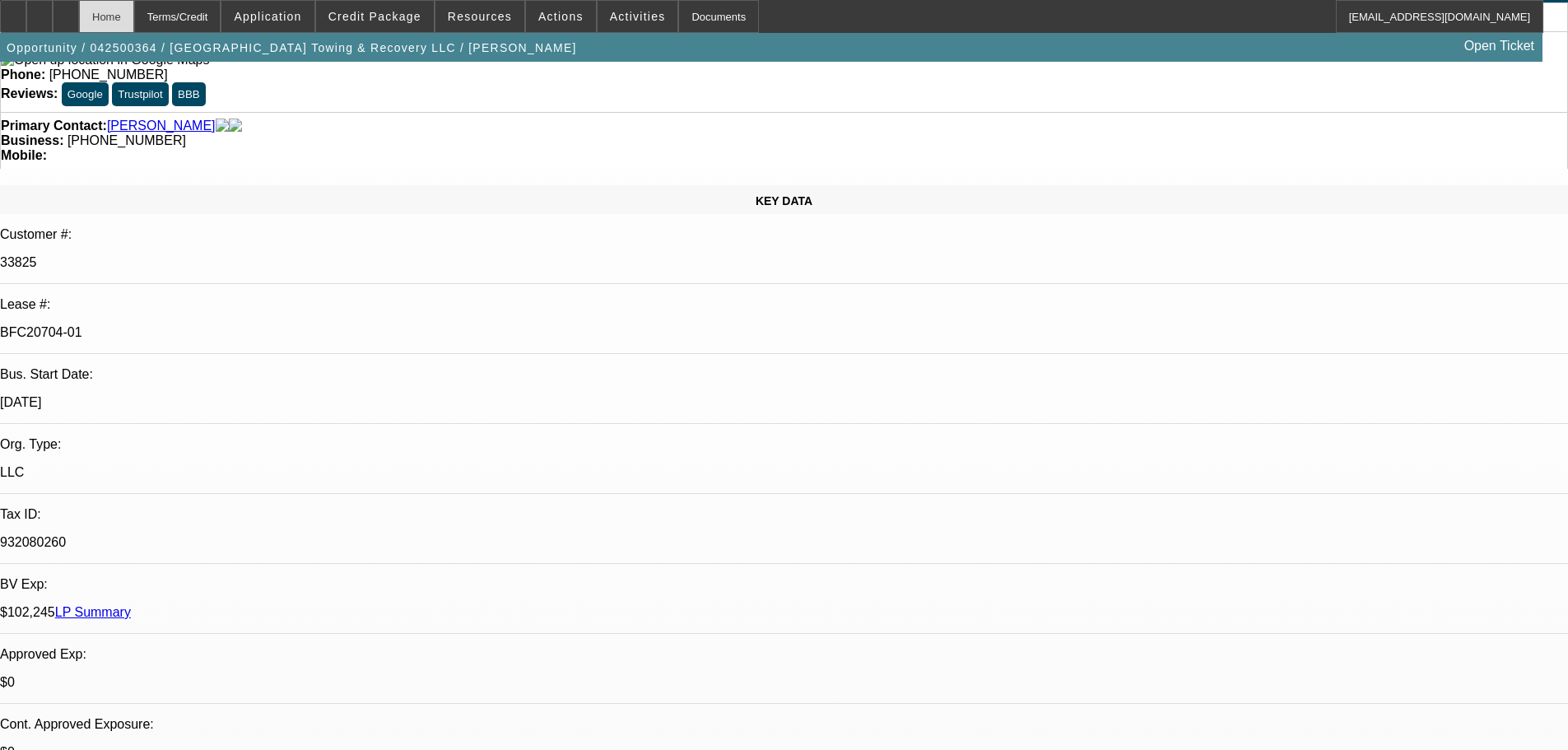
scroll to position [0, 0]
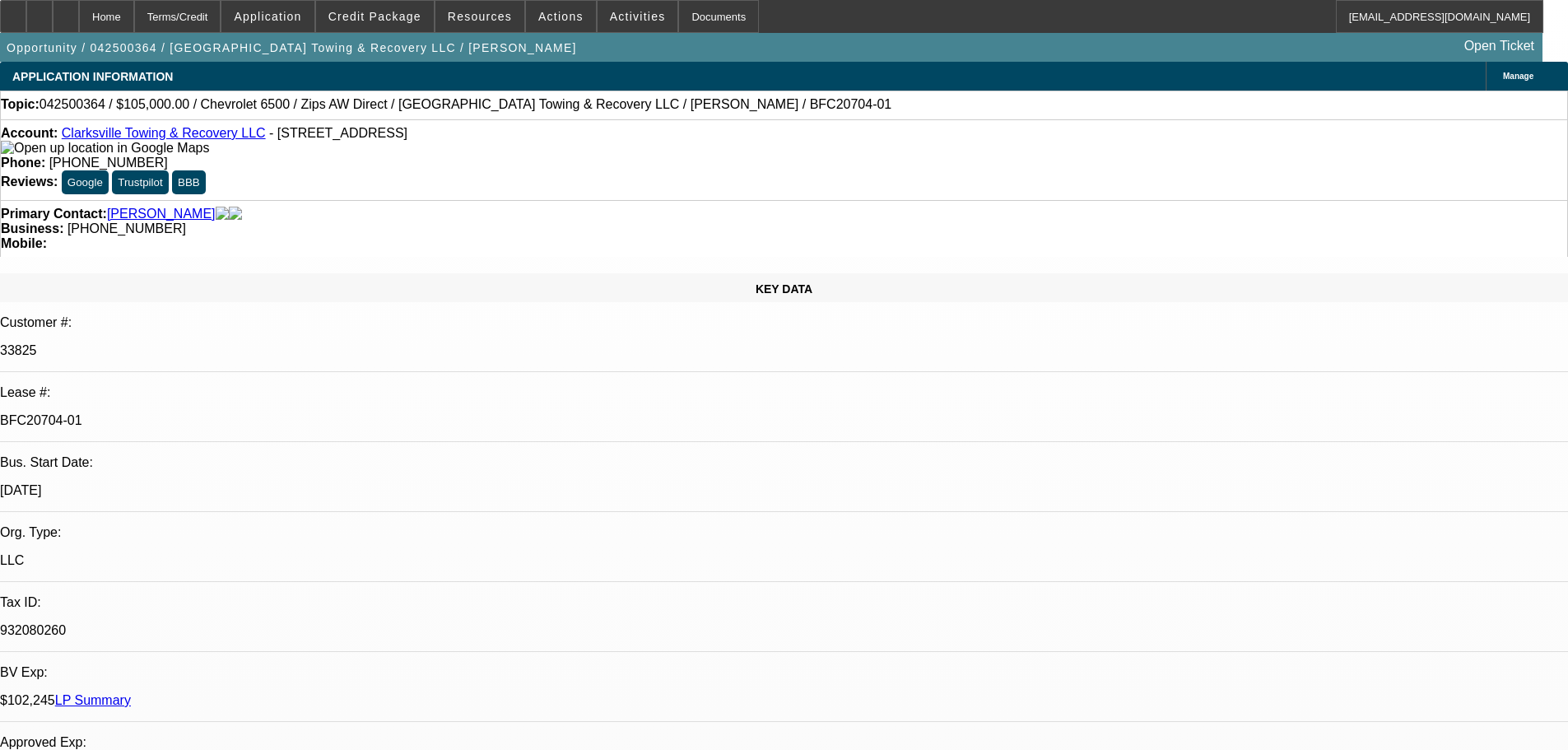
select select "0"
select select "2"
select select "0.1"
select select "4"
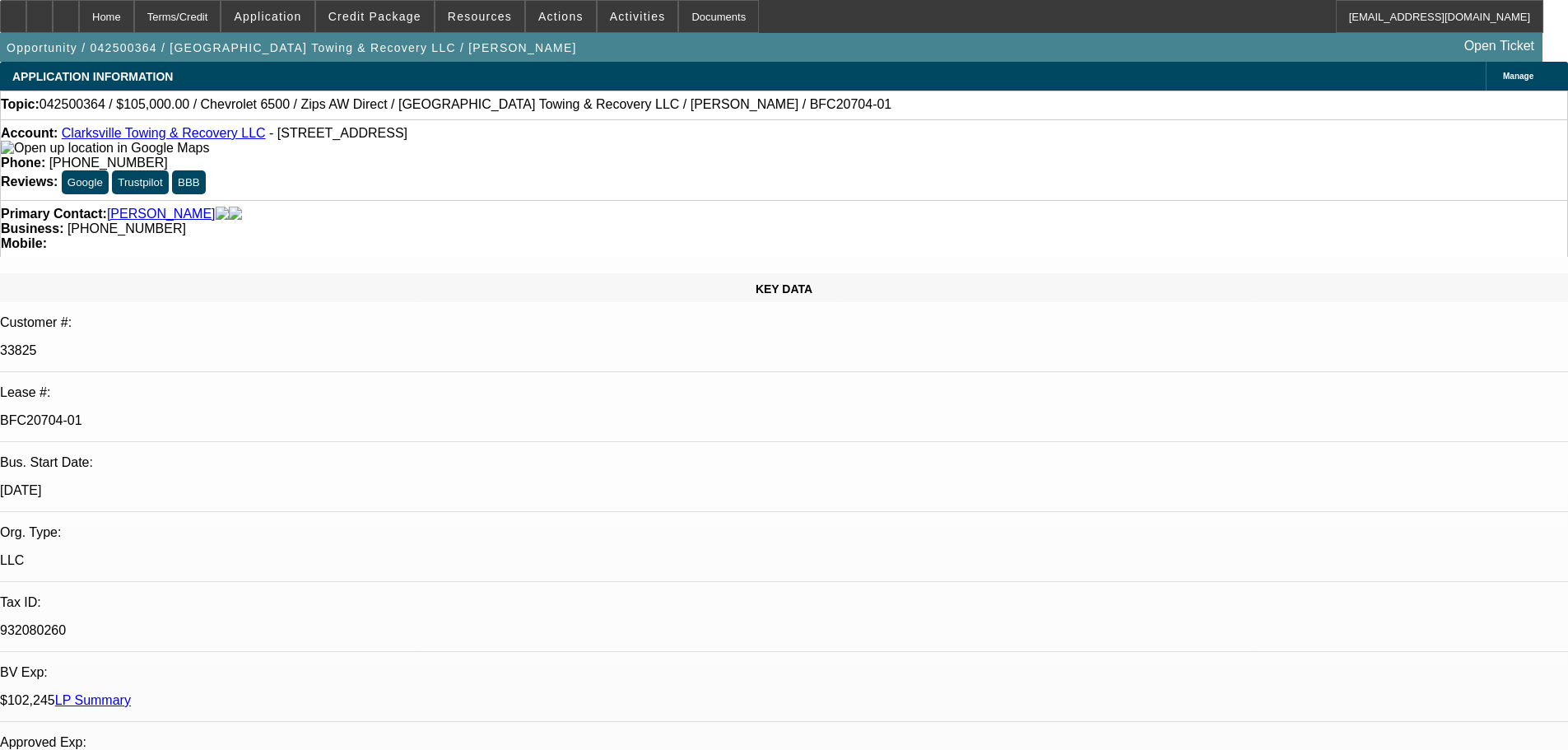
select select "0"
select select "2"
select select "0.1"
select select "4"
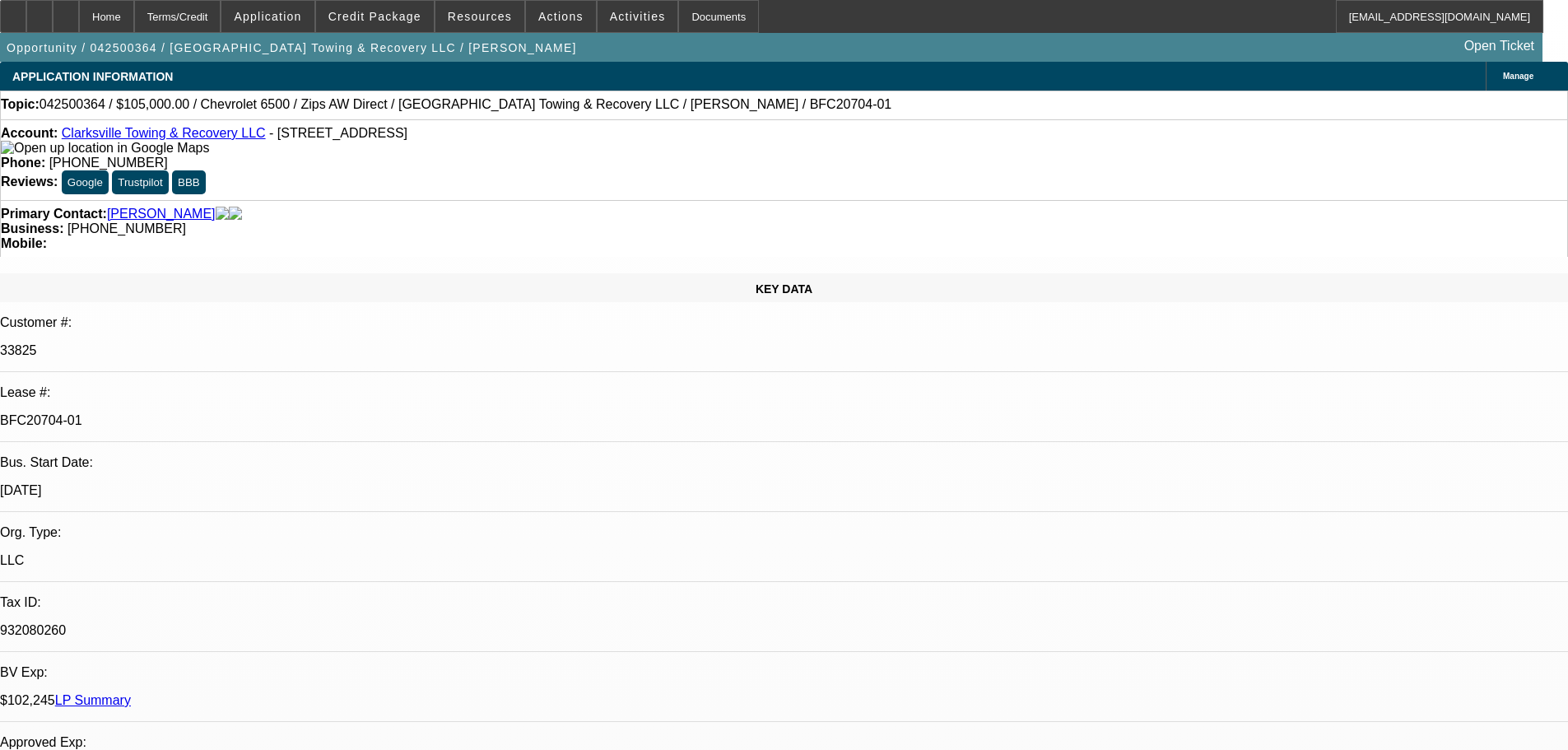
select select "0"
select select "0.1"
select select "4"
select select "0"
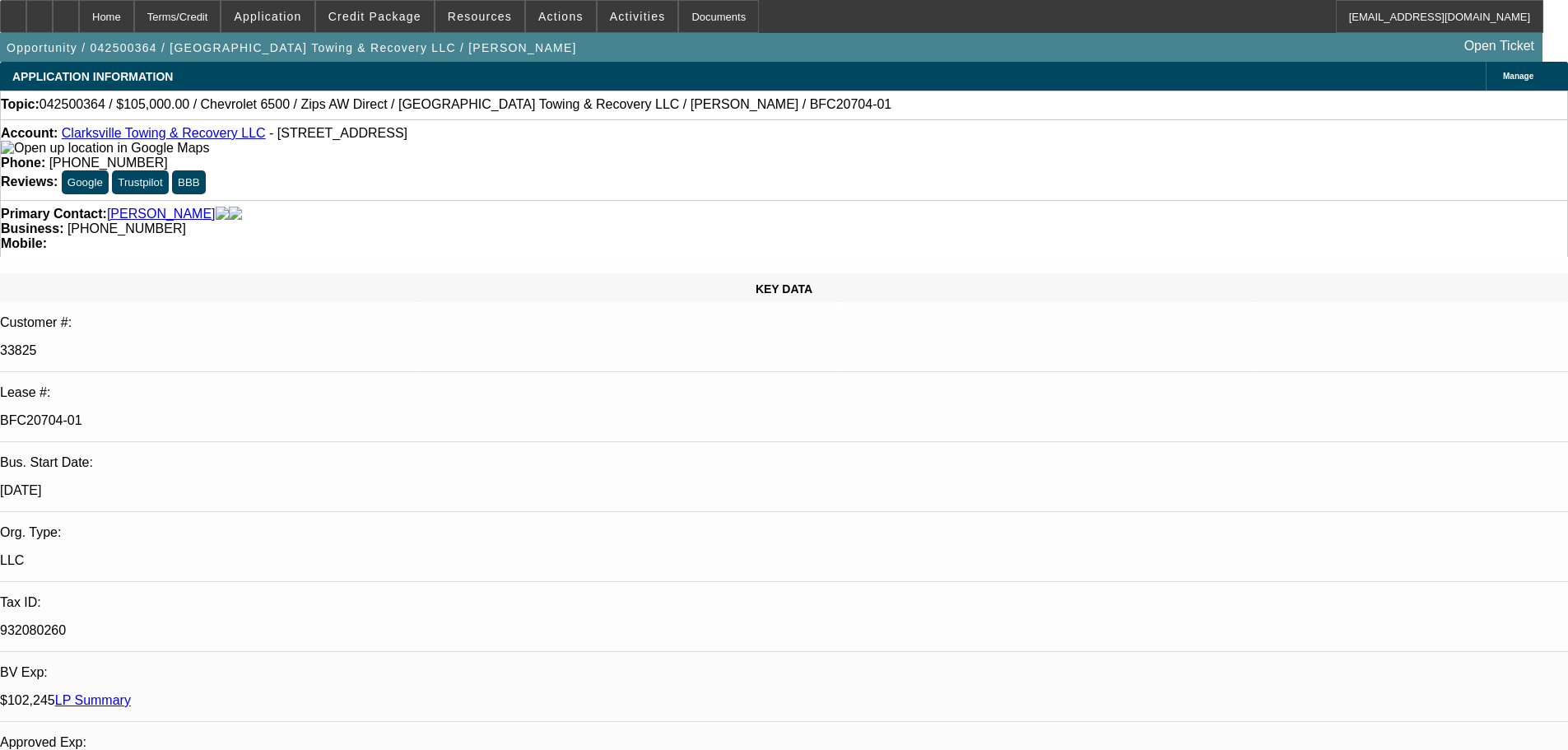
select select "0"
select select "0.1"
select select "4"
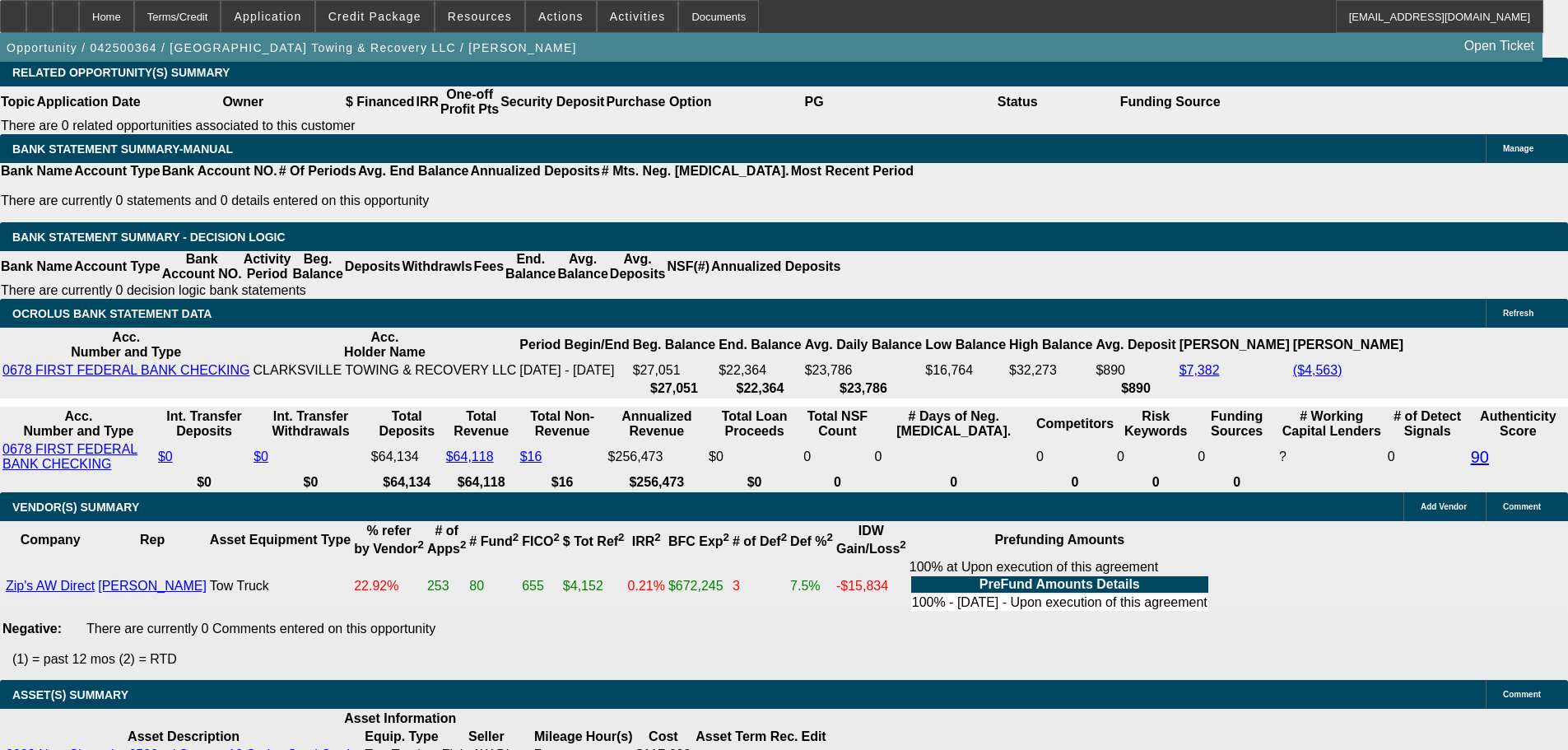
scroll to position [3047, 0]
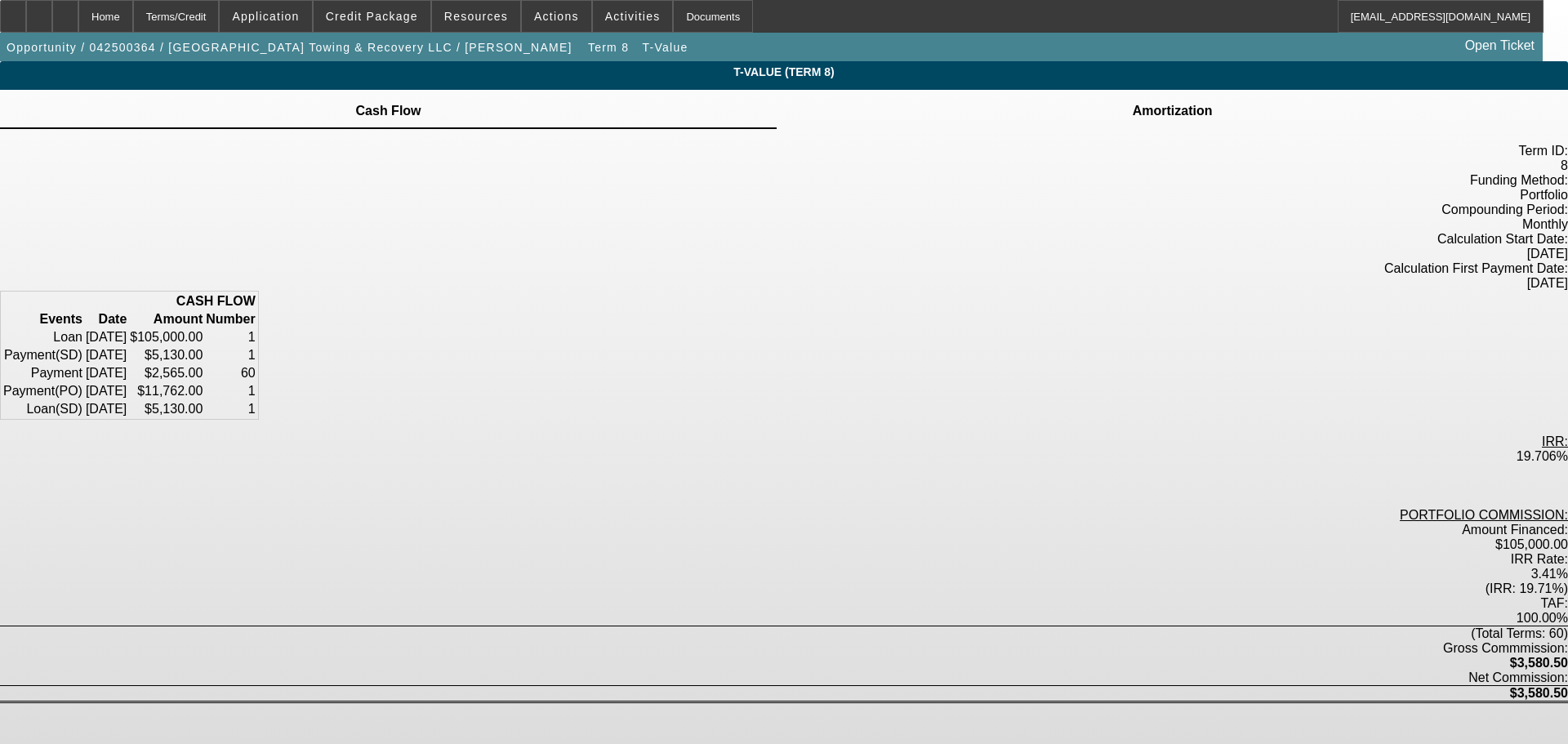
click at [1131, 118] on td "Amortization" at bounding box center [1172, 110] width 81 height 15
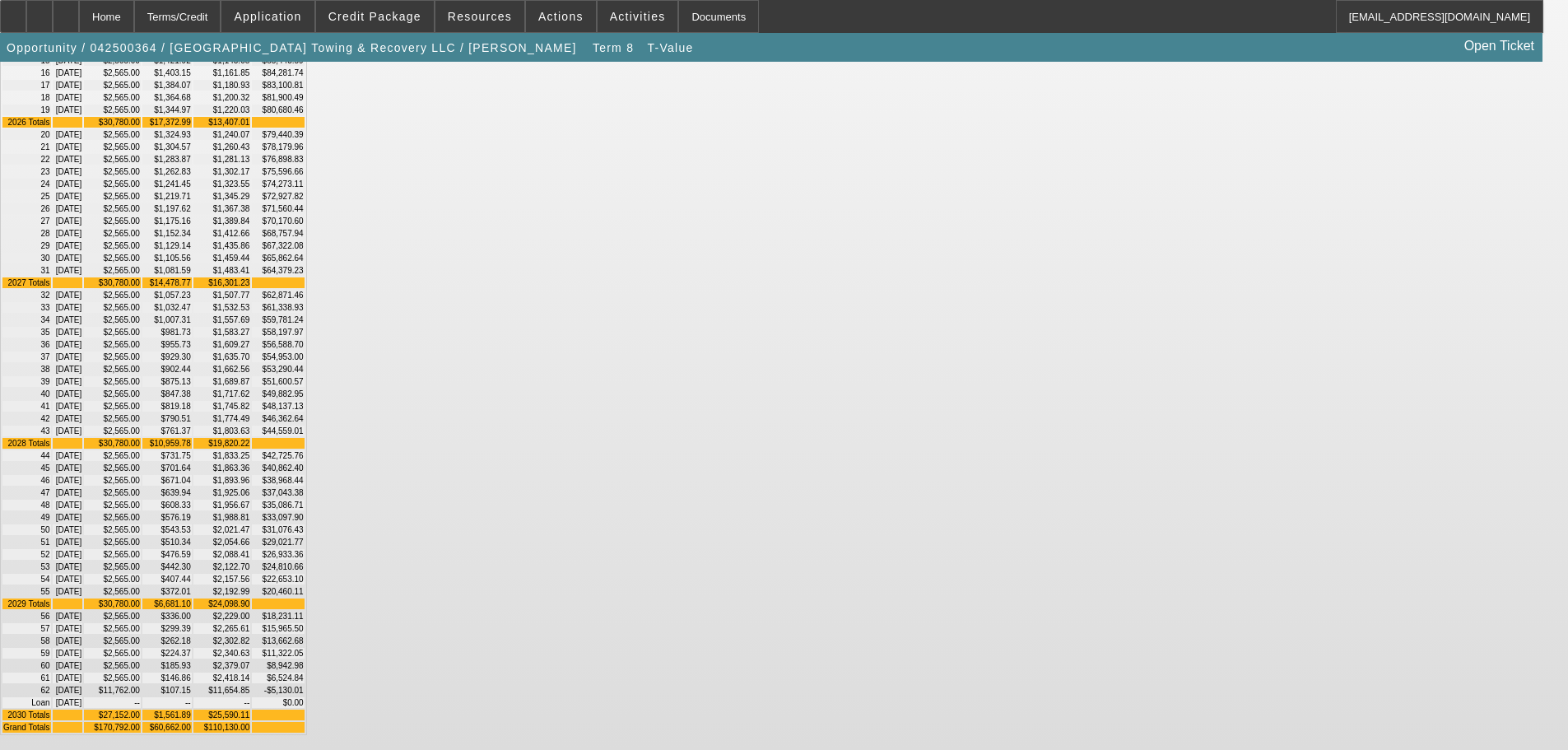
scroll to position [936, 0]
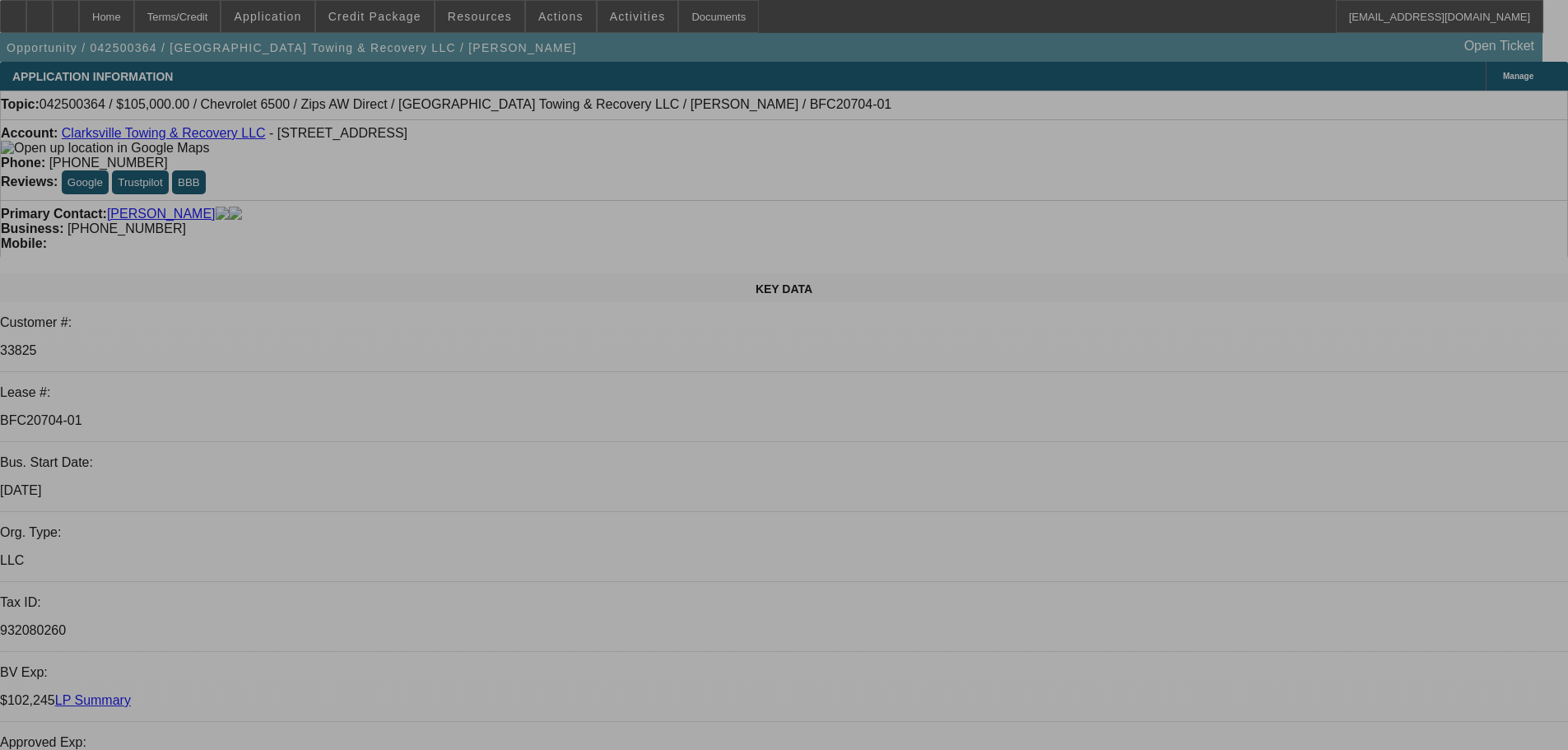
select select "0"
select select "2"
select select "0.1"
select select "4"
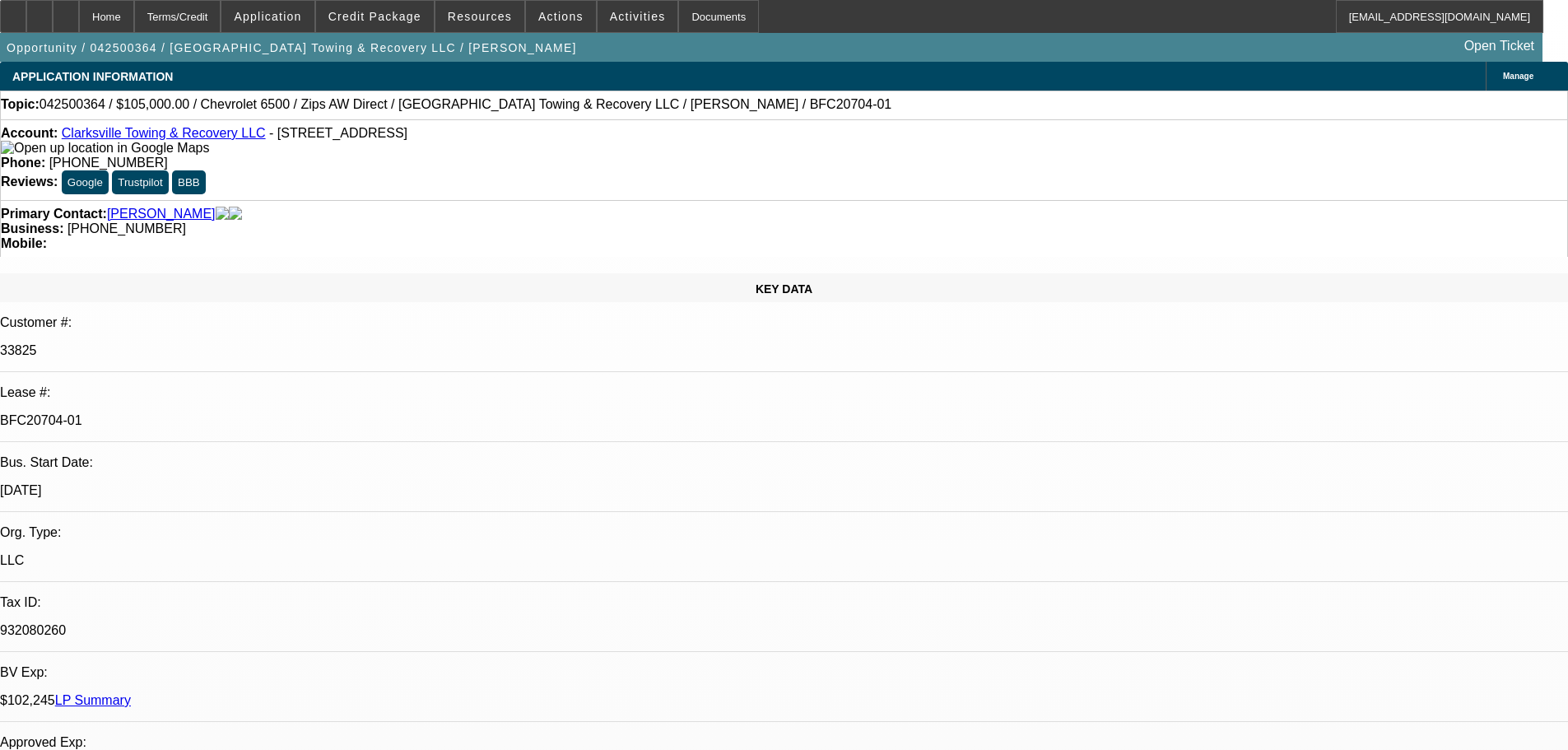
select select "0"
select select "2"
select select "0.1"
select select "4"
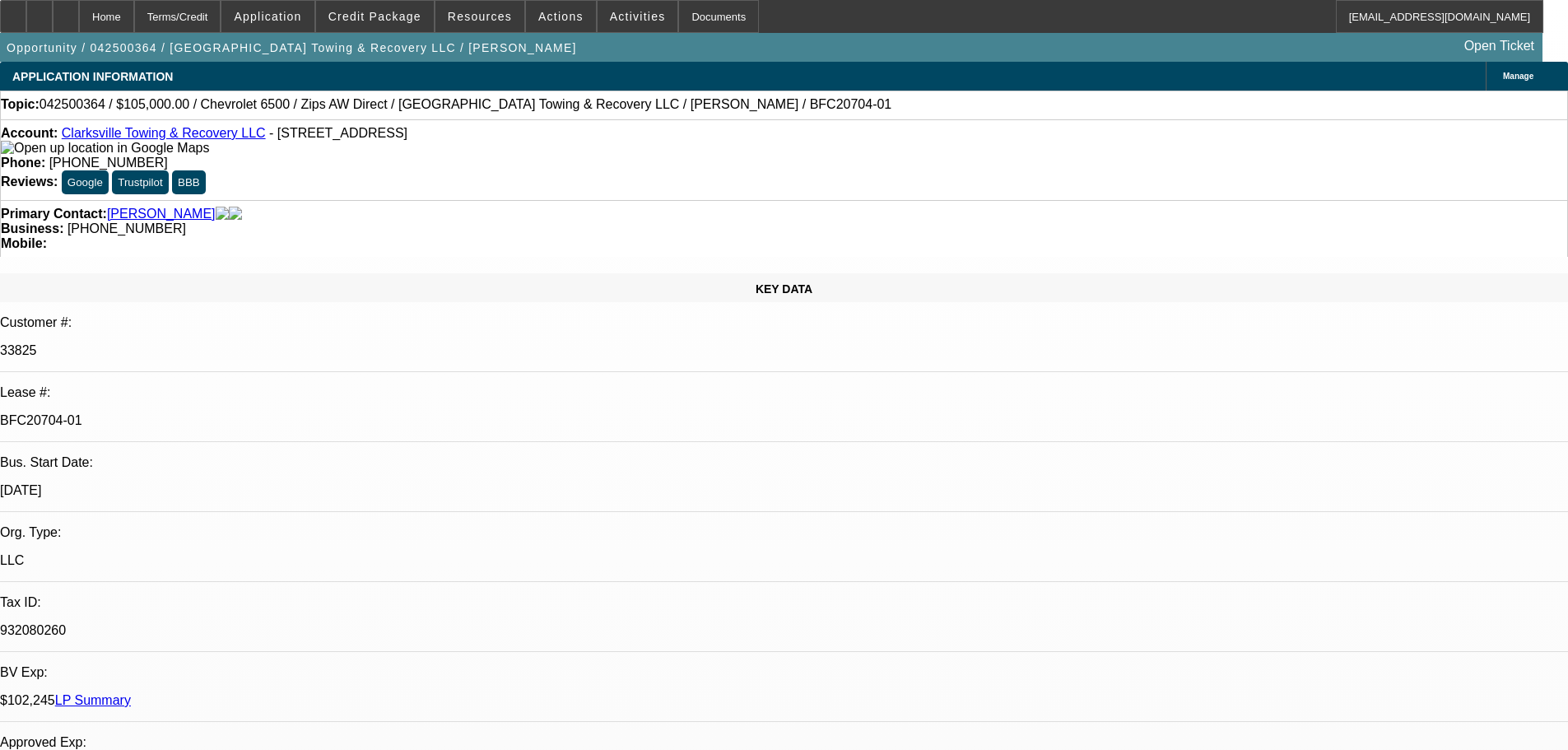
select select "0"
select select "0.1"
select select "4"
select select "0"
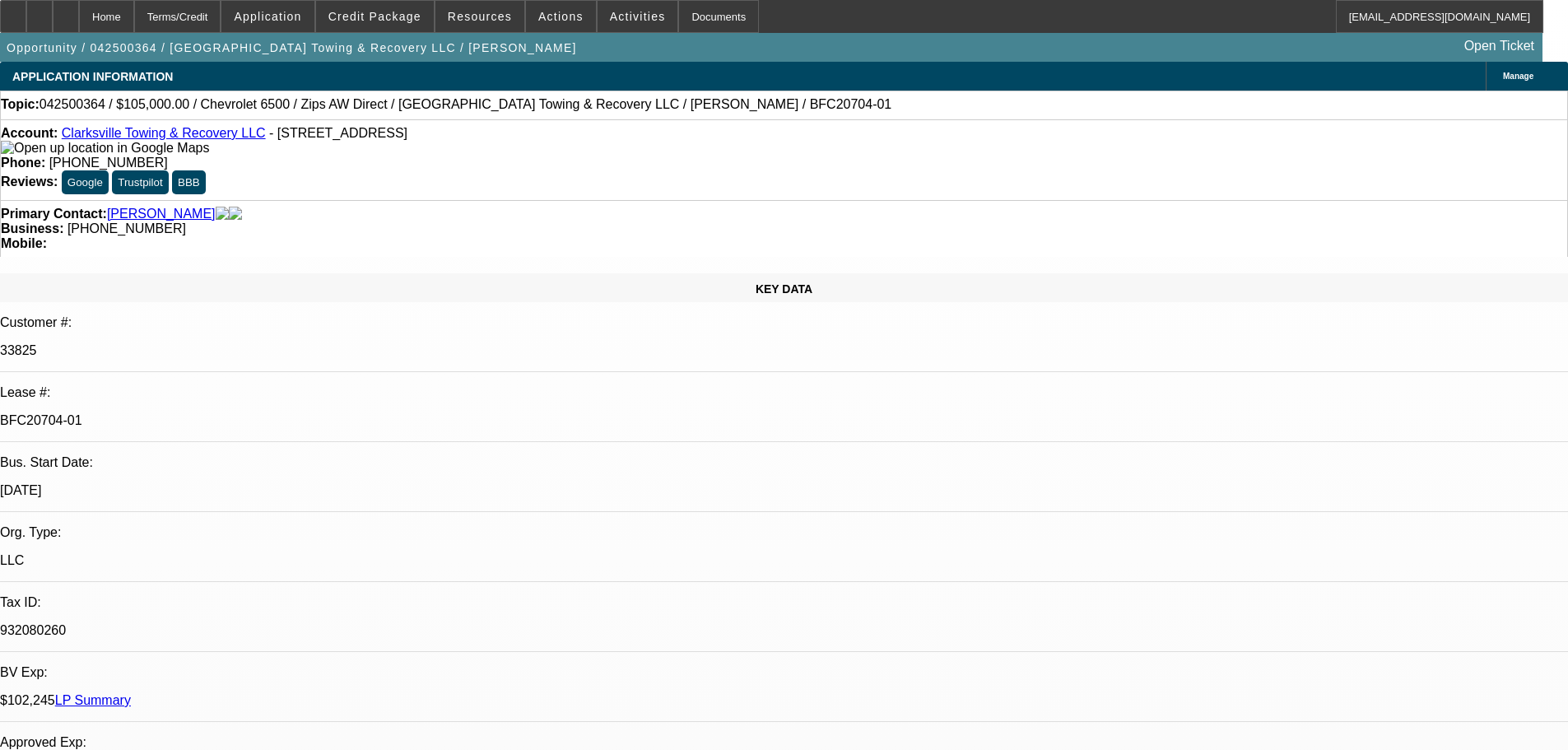
select select "0"
select select "0.1"
select select "4"
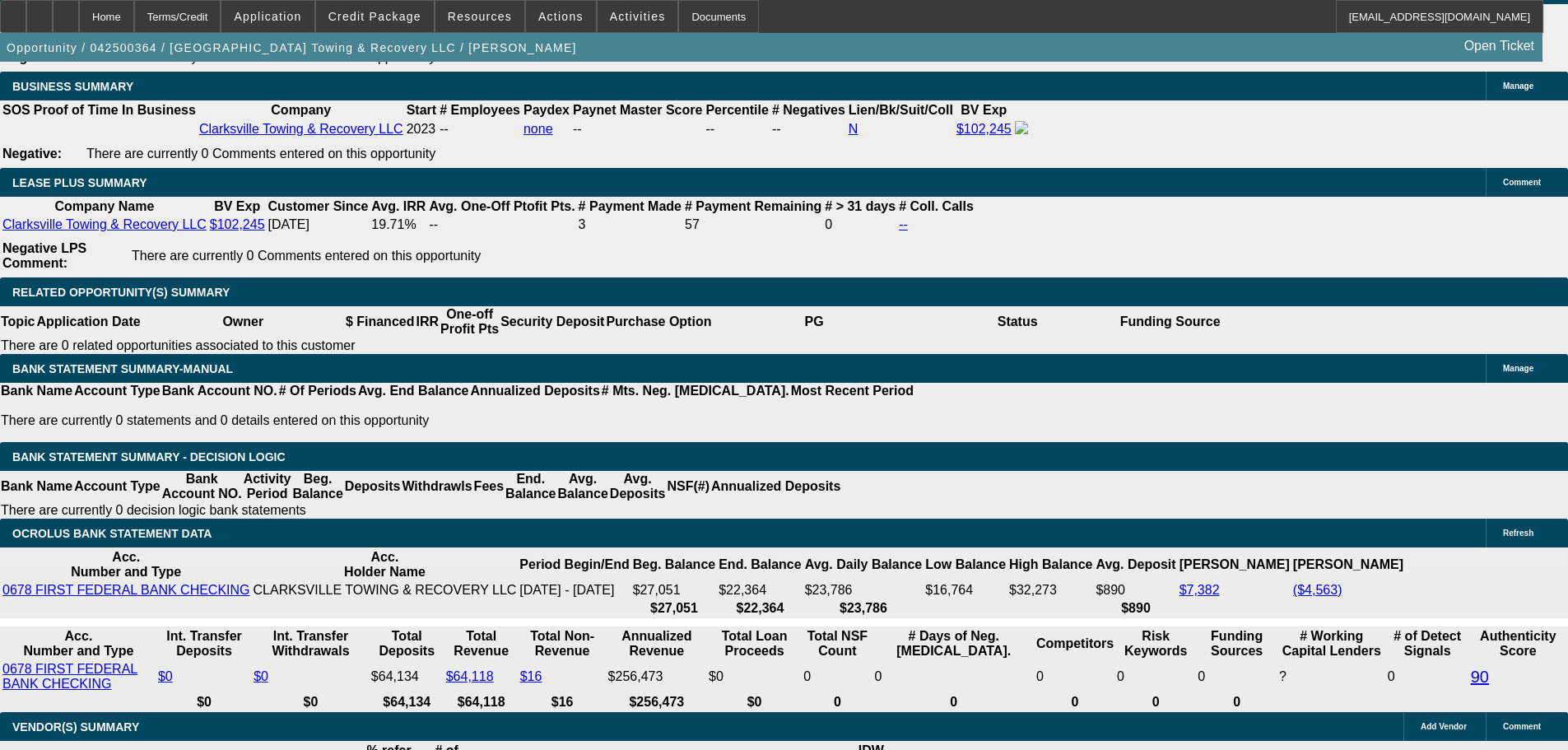
scroll to position [2882, 0]
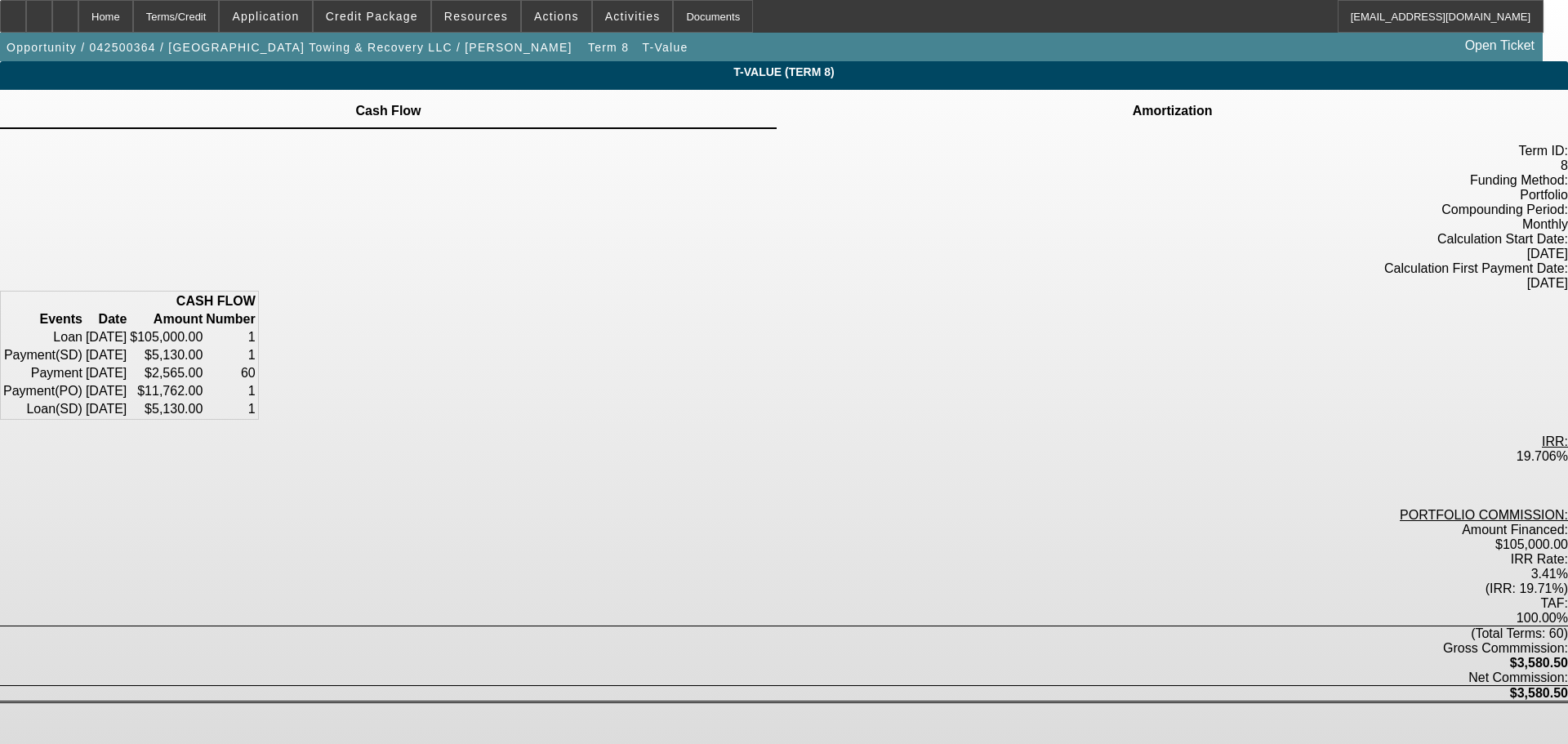
click at [1131, 118] on td "Amortization" at bounding box center [1172, 110] width 81 height 15
